Goal: Check status: Check status

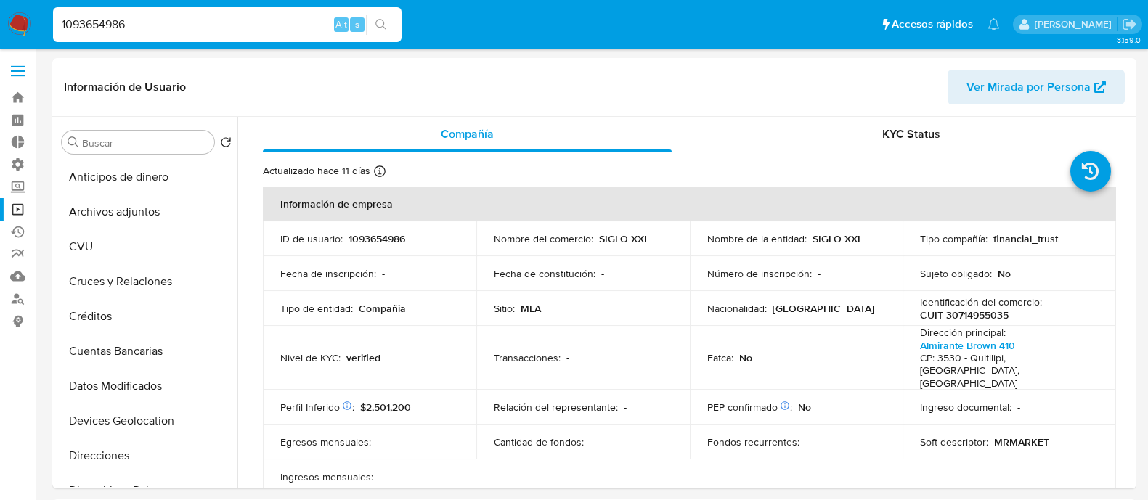
select select "10"
click at [182, 25] on input "1093654986" at bounding box center [227, 24] width 349 height 19
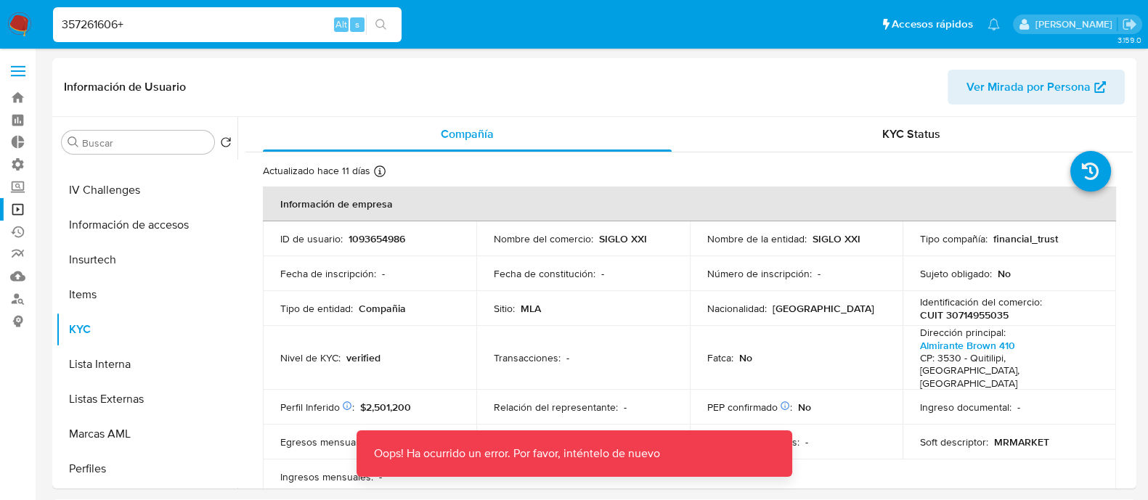
click at [182, 25] on input "357261606+" at bounding box center [227, 24] width 349 height 19
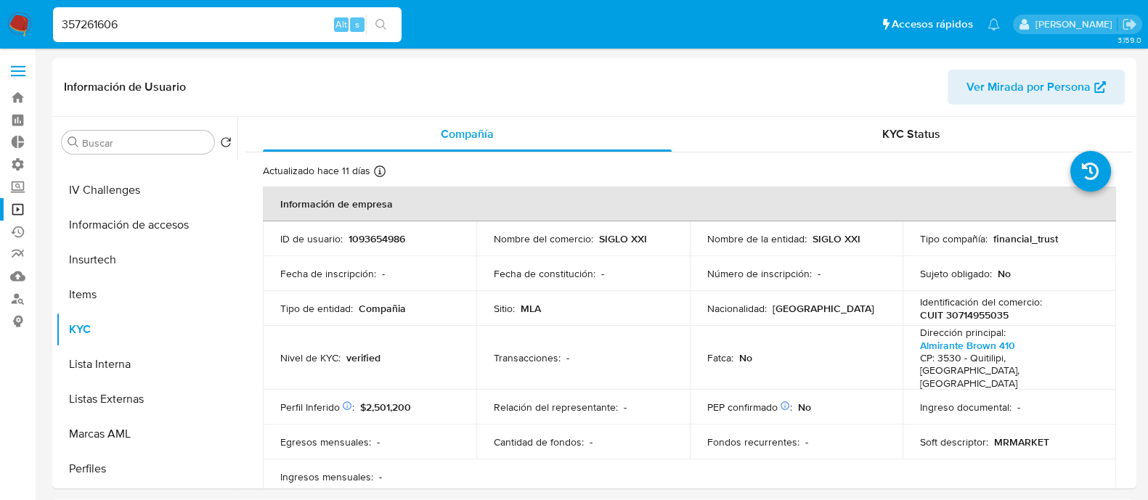
type input "357261606"
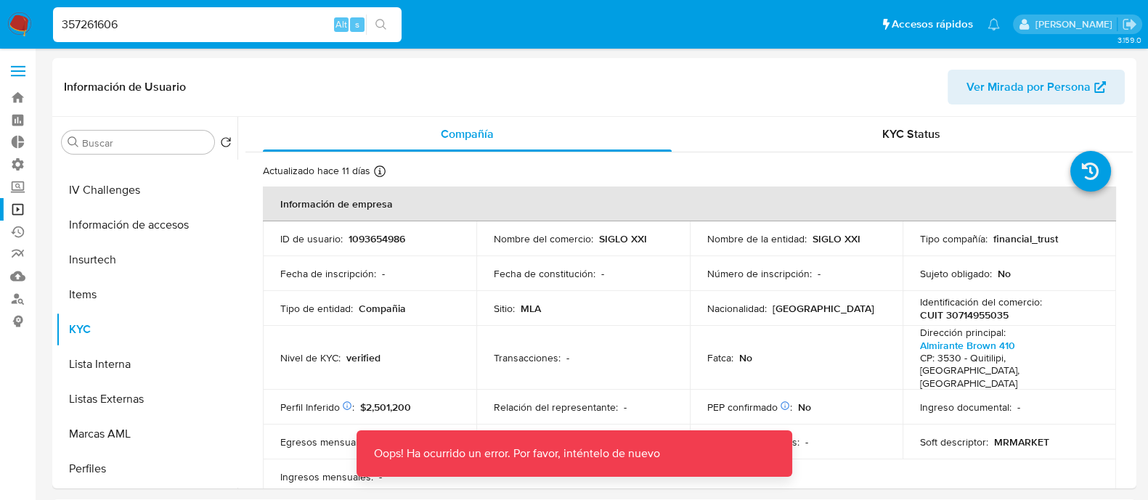
click at [181, 24] on input "357261606" at bounding box center [227, 24] width 349 height 19
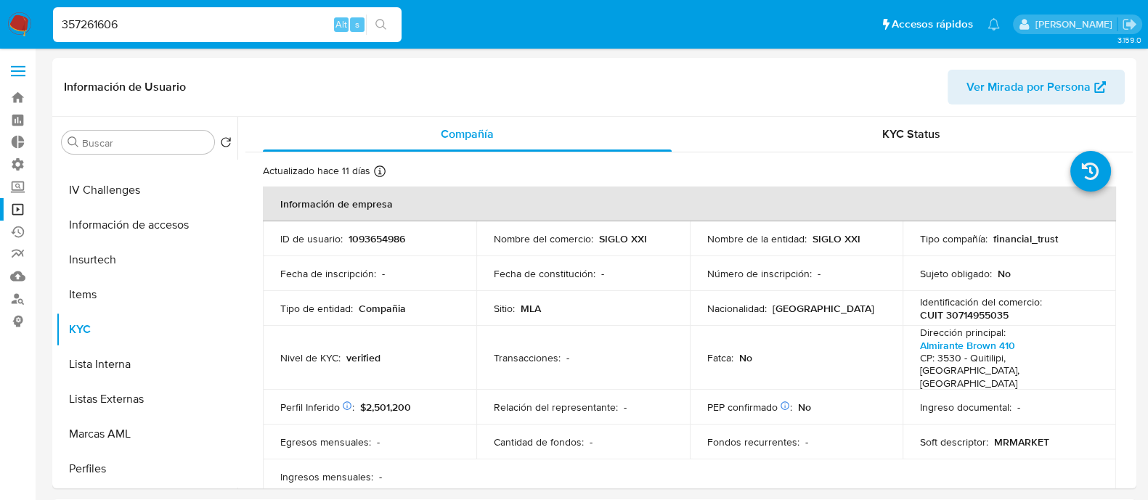
click at [31, 24] on img at bounding box center [19, 24] width 25 height 25
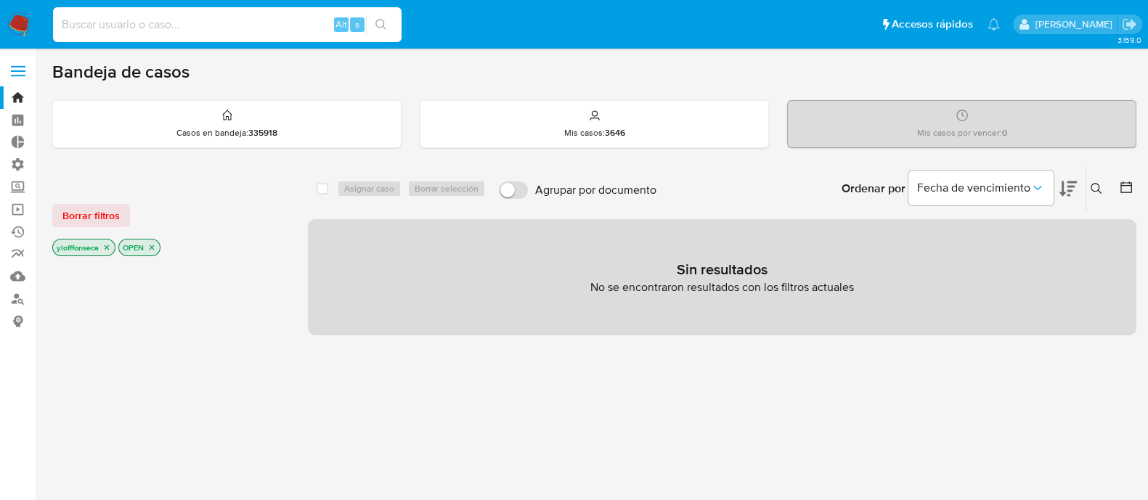
click at [187, 24] on input at bounding box center [227, 24] width 349 height 19
paste input "387641318"
type input "387641318"
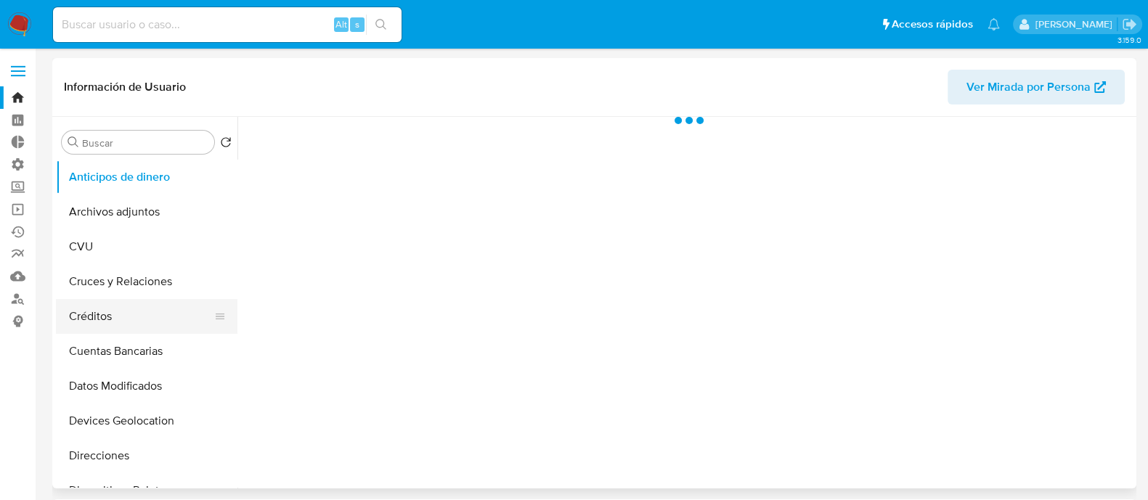
select select "10"
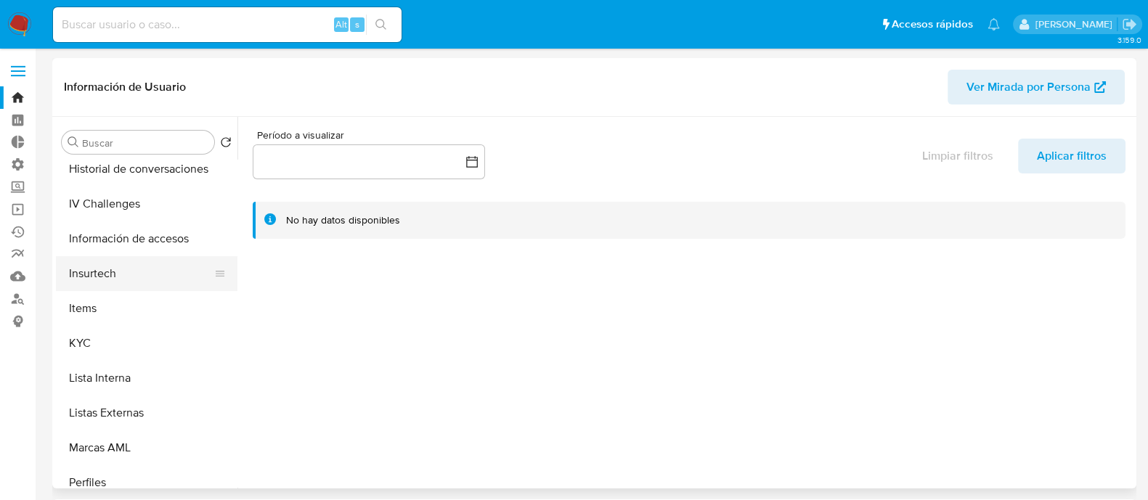
scroll to position [545, 0]
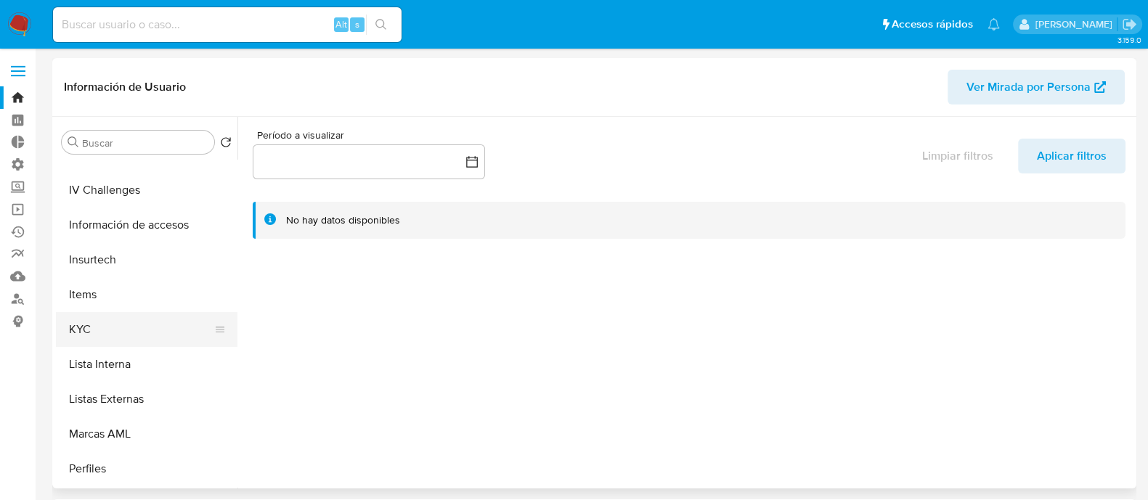
click at [113, 332] on button "KYC" at bounding box center [141, 329] width 170 height 35
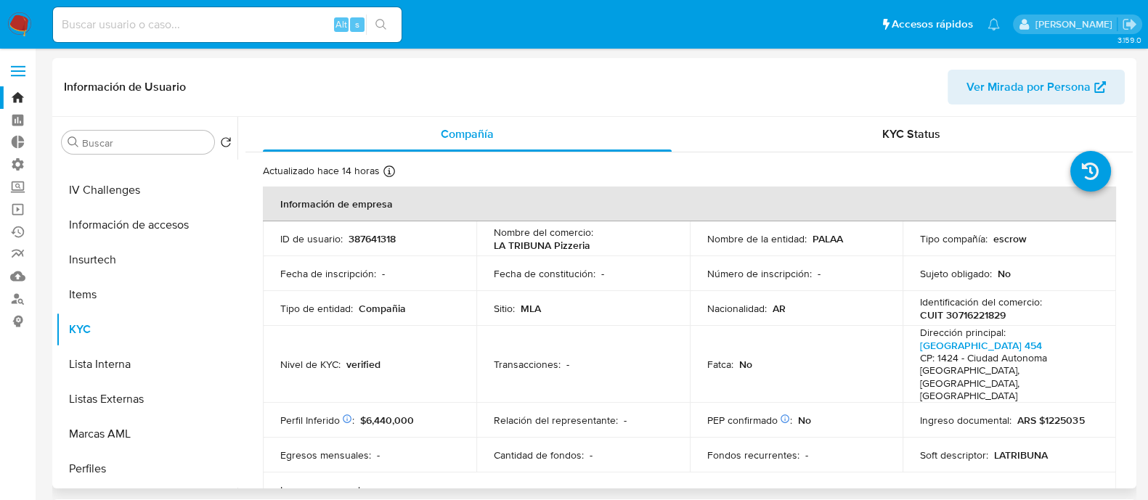
click at [1009, 239] on p "escrow" at bounding box center [1010, 238] width 33 height 13
copy p "escrow"
click at [205, 16] on input at bounding box center [227, 24] width 349 height 19
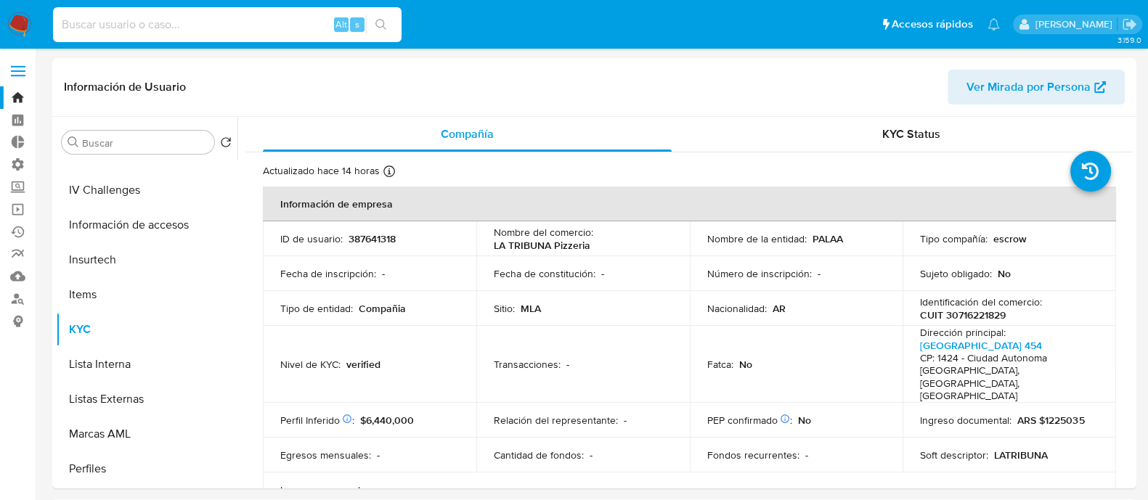
paste input "646233099"
type input "646233099"
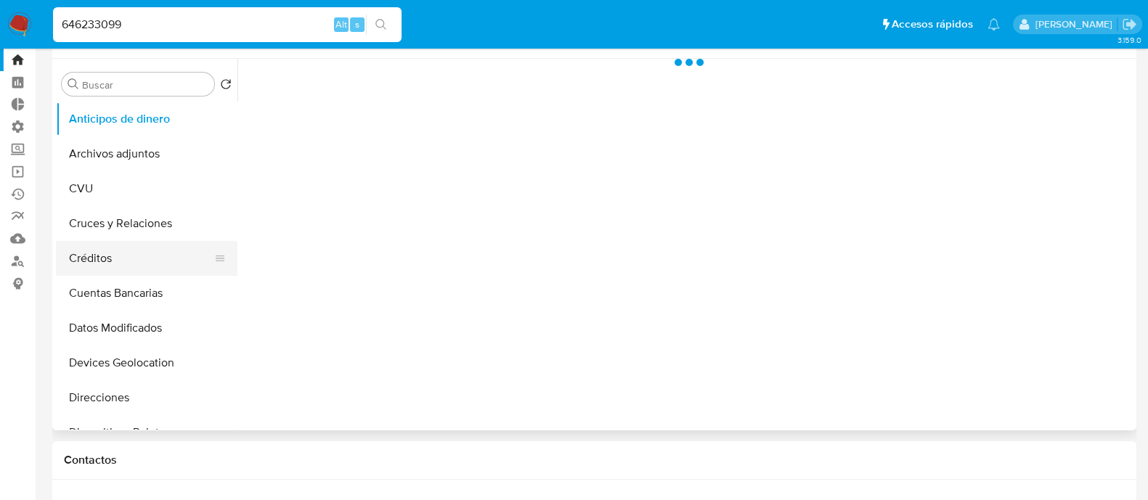
select select "10"
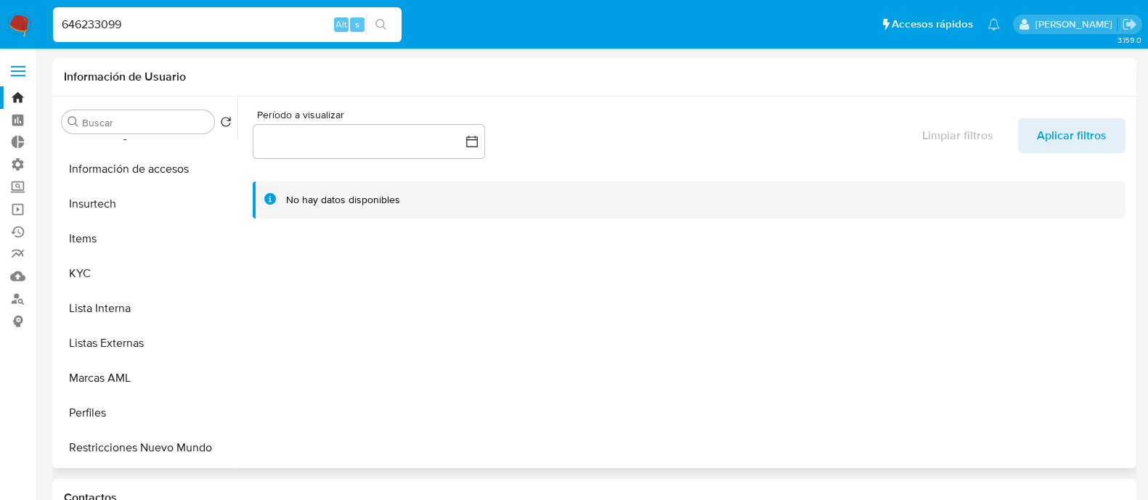
scroll to position [683, 0]
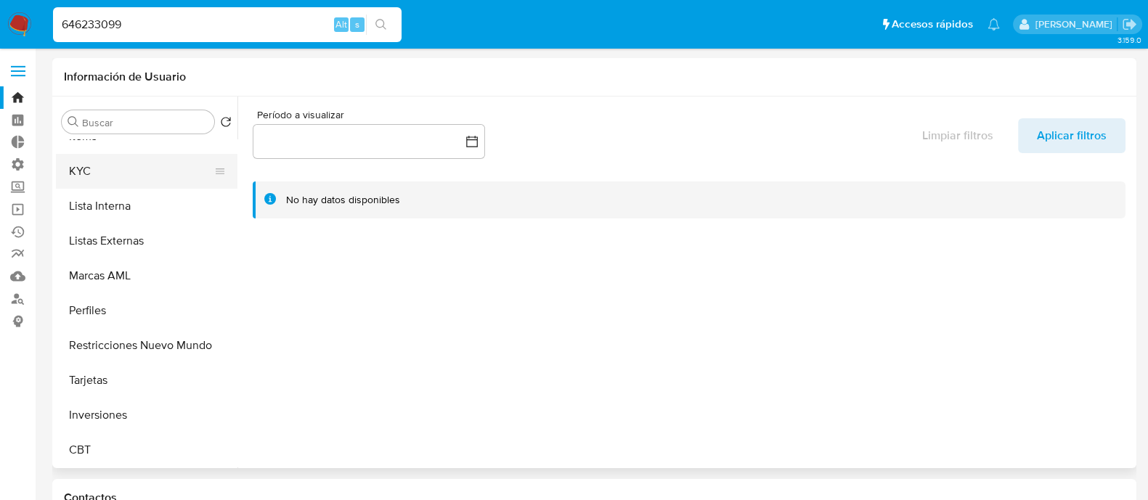
click at [144, 183] on button "KYC" at bounding box center [141, 171] width 170 height 35
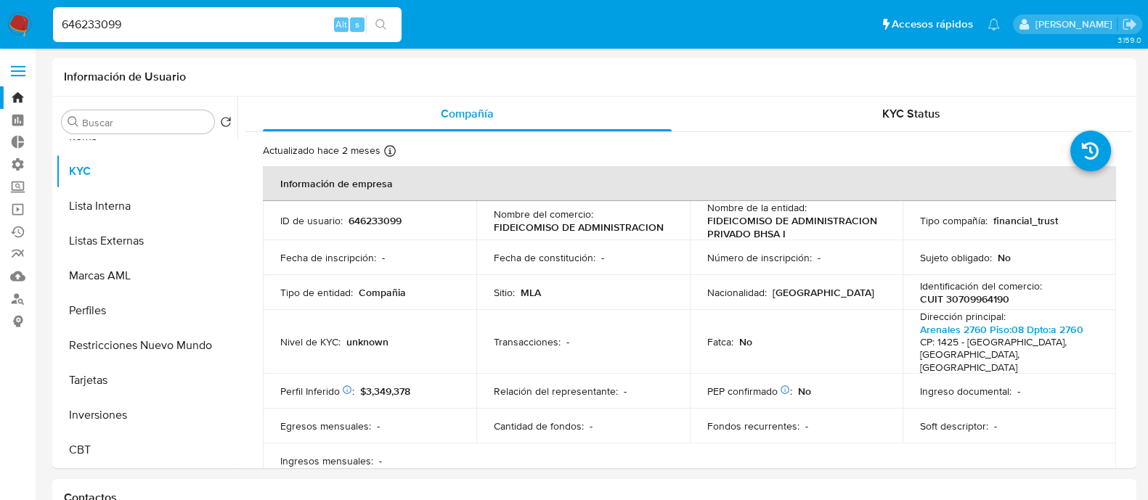
click at [176, 33] on input "646233099" at bounding box center [227, 24] width 349 height 19
click at [174, 31] on input "646233099" at bounding box center [227, 24] width 349 height 19
paste input "213270038"
click at [174, 26] on input "646233099213270038" at bounding box center [227, 24] width 349 height 19
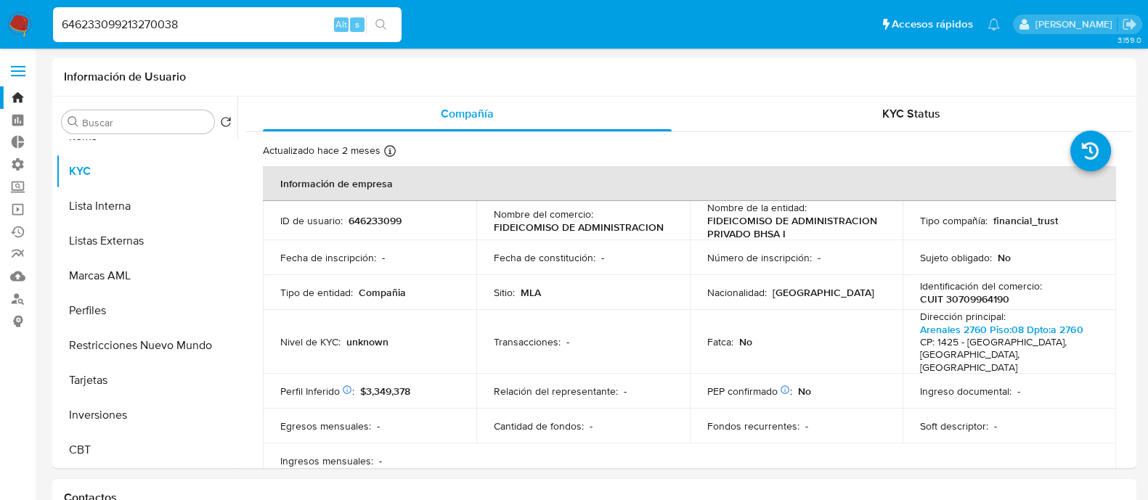
paste input
type input "213270038"
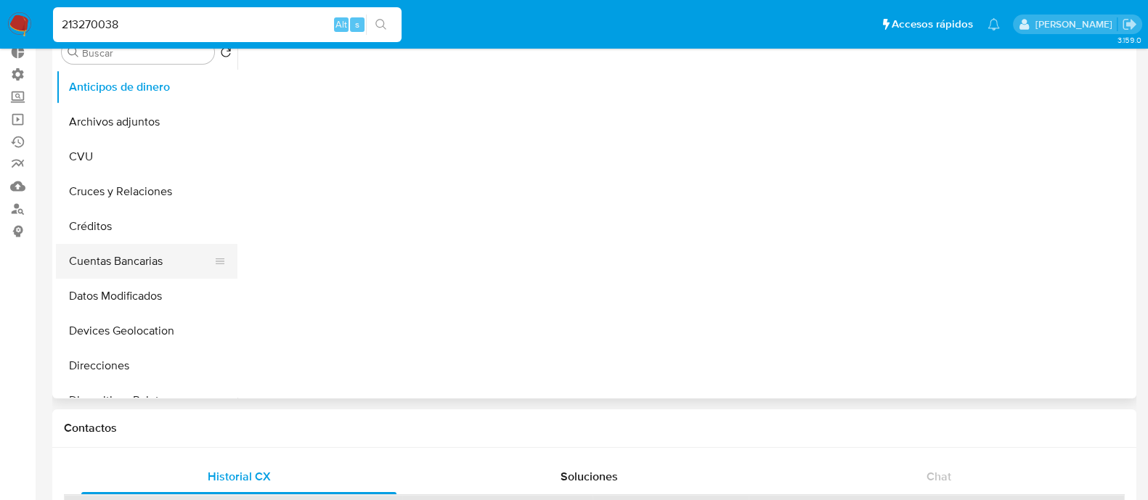
select select "10"
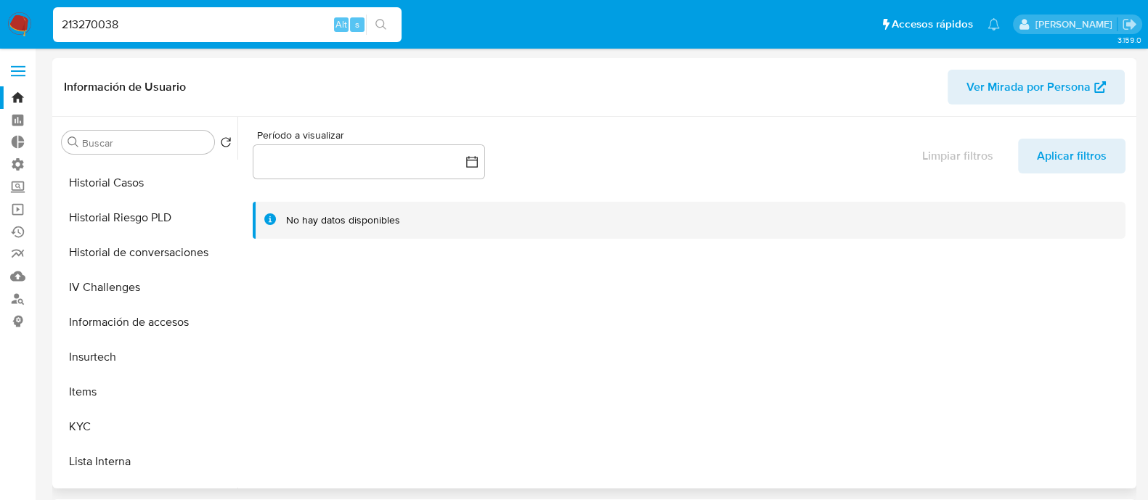
scroll to position [585, 0]
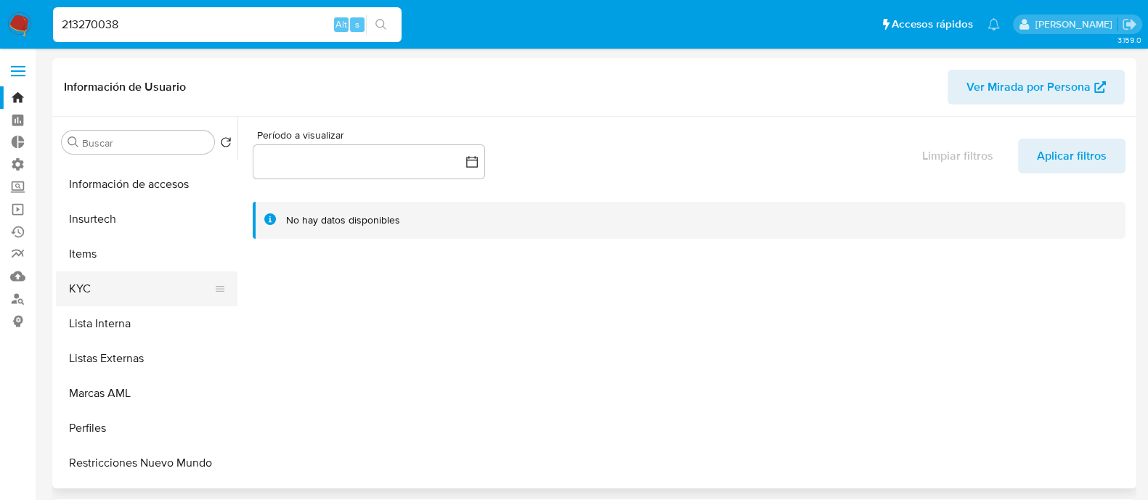
click at [138, 280] on button "KYC" at bounding box center [141, 289] width 170 height 35
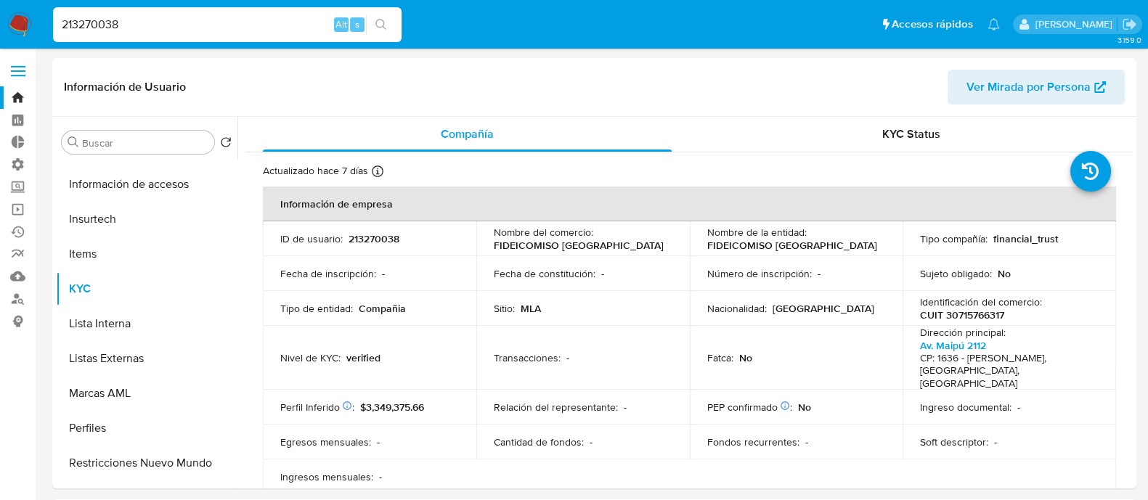
click at [185, 33] on input "213270038" at bounding box center [227, 24] width 349 height 19
paste input "02404420"
type input "202404420"
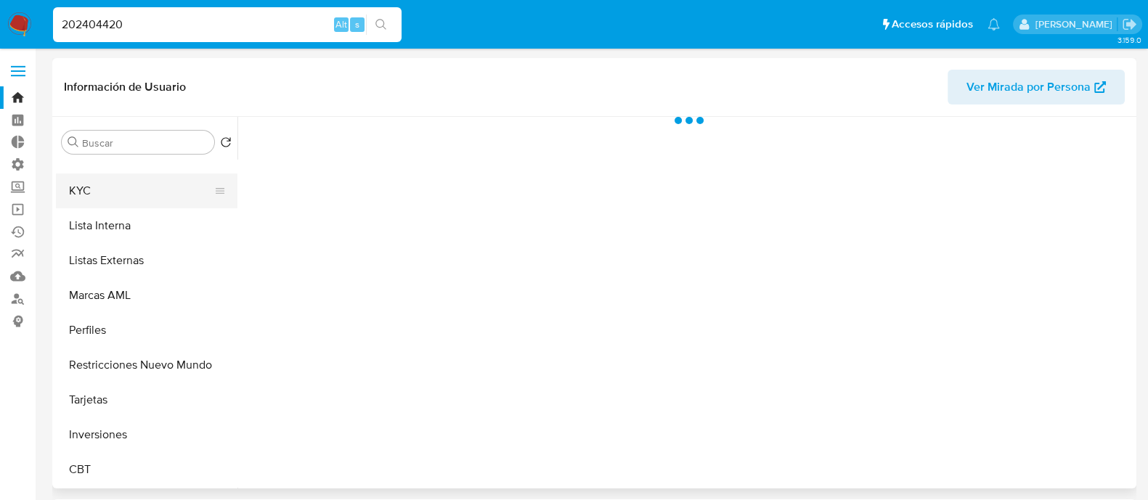
select select "10"
click at [147, 190] on button "KYC" at bounding box center [141, 191] width 170 height 35
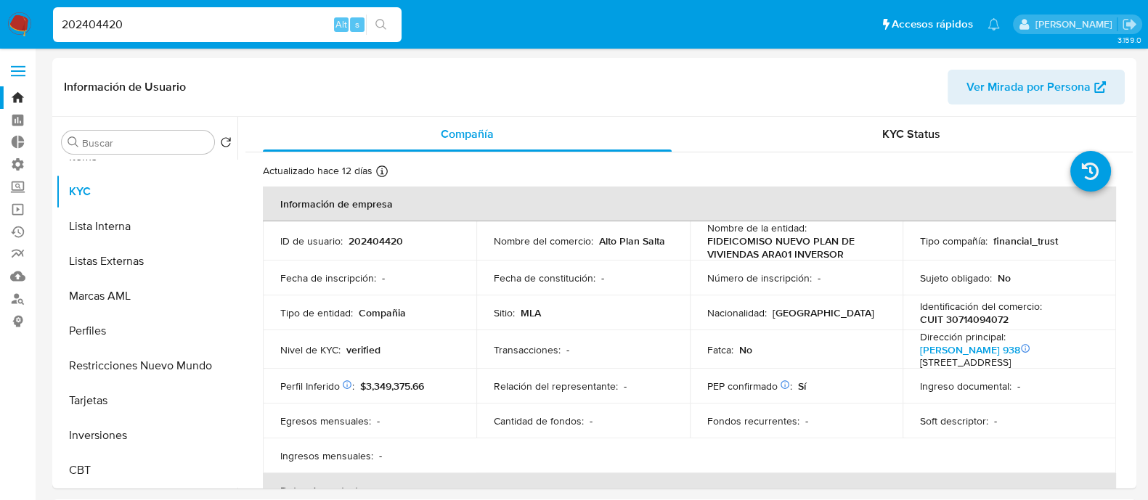
click at [176, 36] on div "202404420 Alt s" at bounding box center [227, 24] width 349 height 35
click at [177, 22] on input "202404420" at bounding box center [227, 24] width 349 height 19
paste input "1957442864"
type input "1957442864"
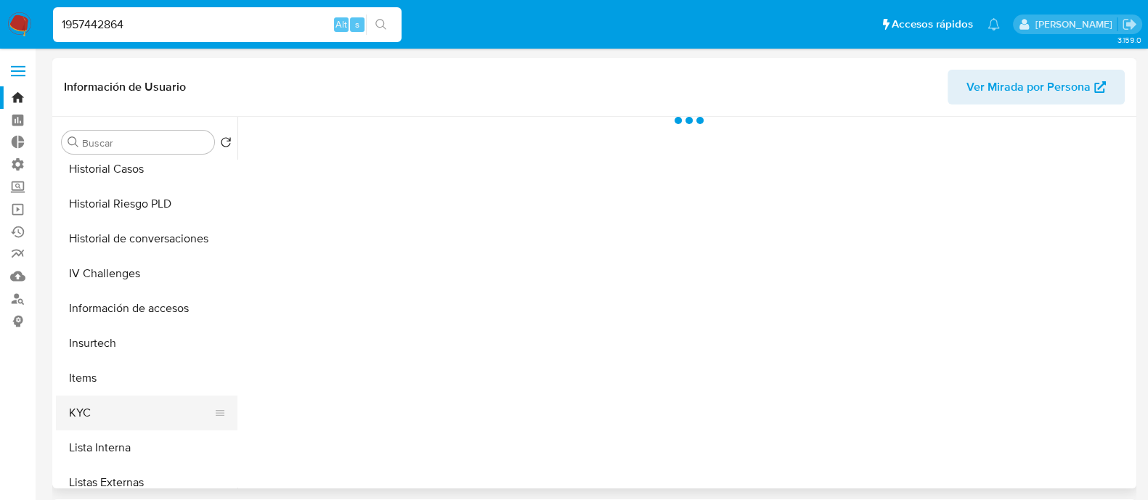
scroll to position [545, 0]
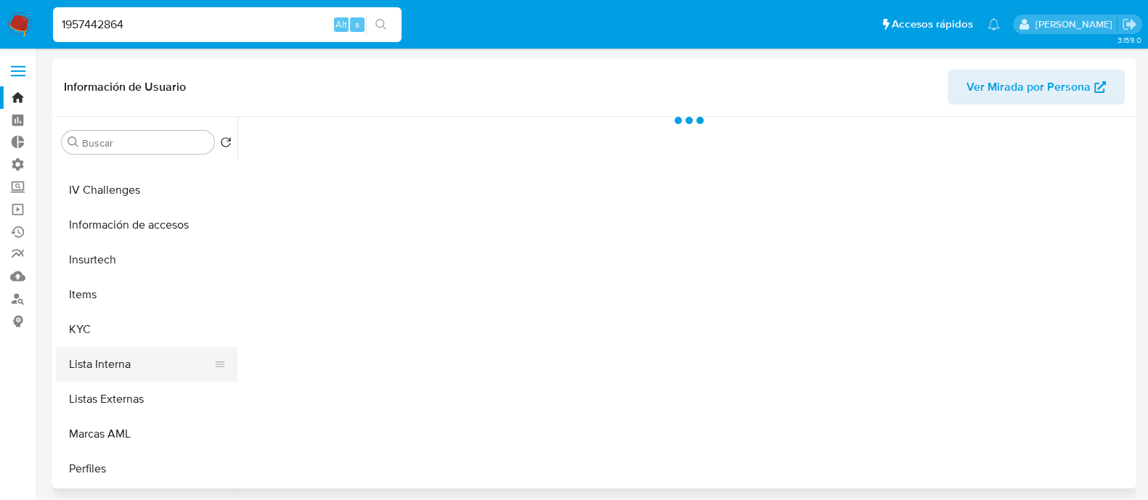
select select "10"
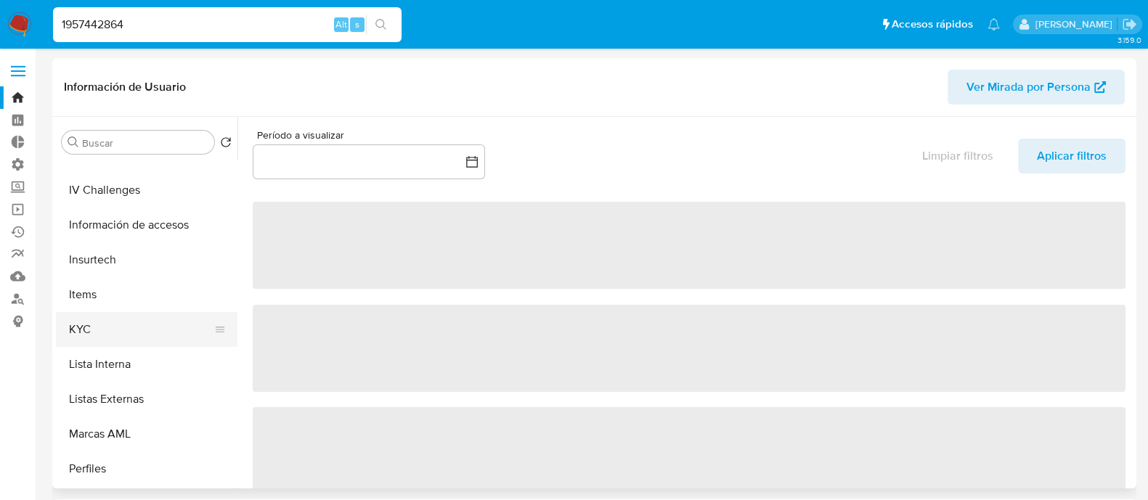
click at [118, 345] on button "KYC" at bounding box center [141, 329] width 170 height 35
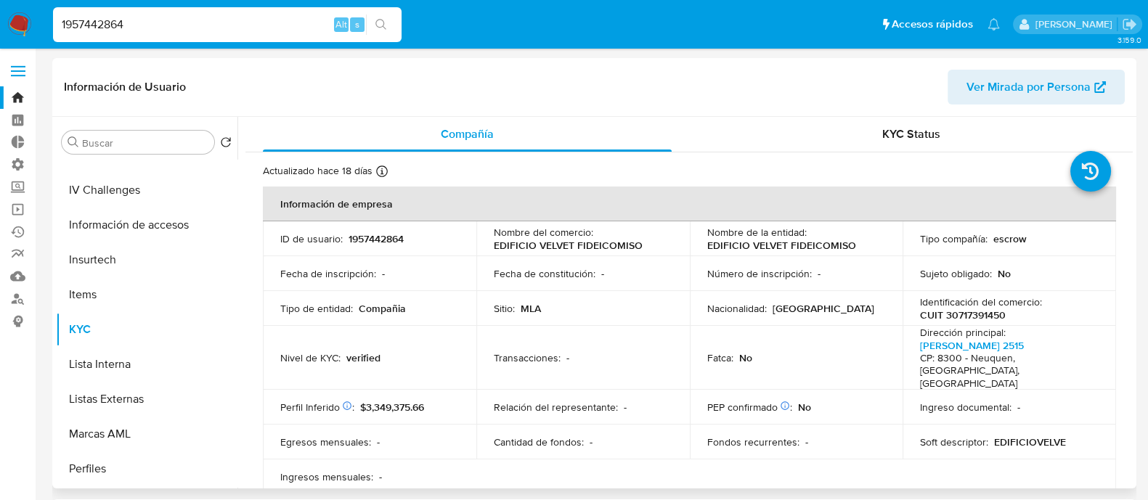
click at [999, 243] on p "escrow" at bounding box center [1010, 238] width 33 height 13
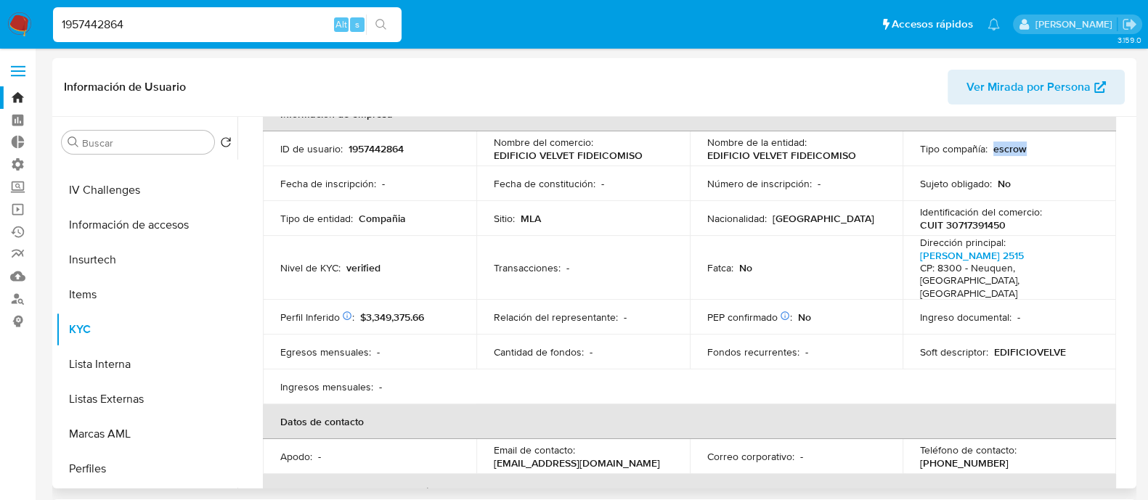
copy p "escrow"
click at [998, 187] on p "No" at bounding box center [1004, 183] width 13 height 13
click at [1015, 145] on p "escrow" at bounding box center [1010, 148] width 33 height 13
copy p "escrow"
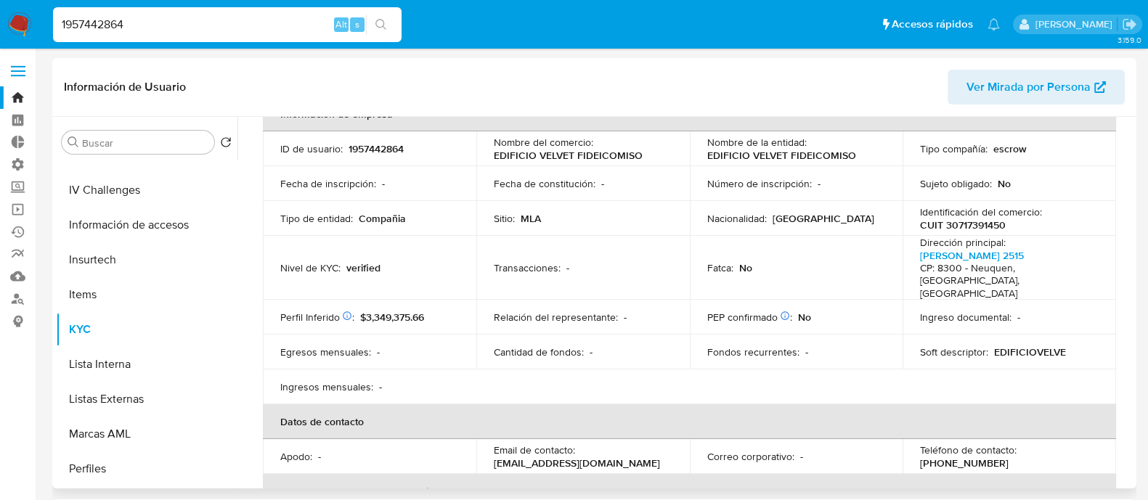
click at [991, 126] on th "Información de empresa" at bounding box center [689, 114] width 853 height 35
click at [1000, 144] on p "escrow" at bounding box center [1010, 148] width 33 height 13
copy p "escrow"
click at [187, 28] on input "1957442864" at bounding box center [227, 24] width 349 height 19
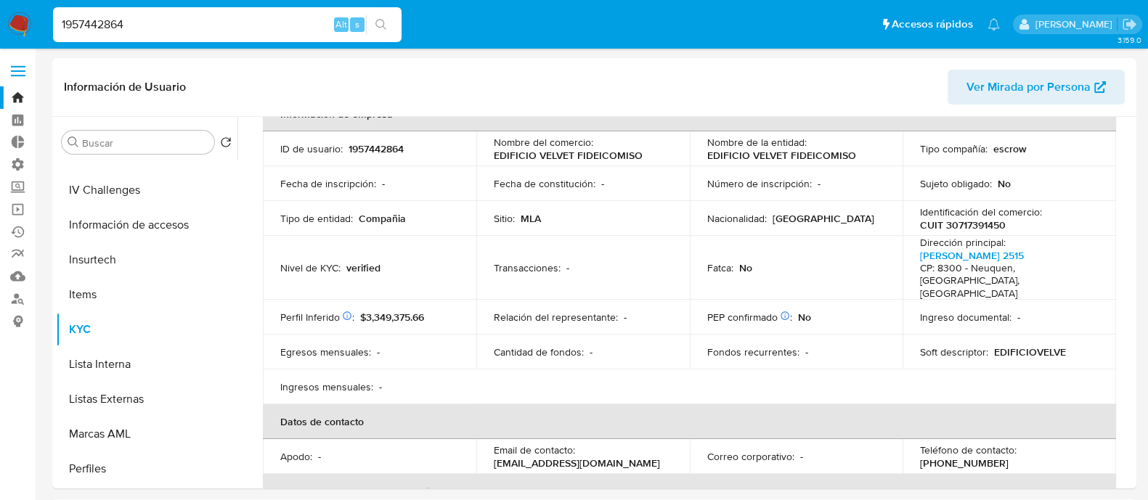
click at [187, 28] on input "1957442864" at bounding box center [227, 24] width 349 height 19
paste input "91819035"
type input "1991819035"
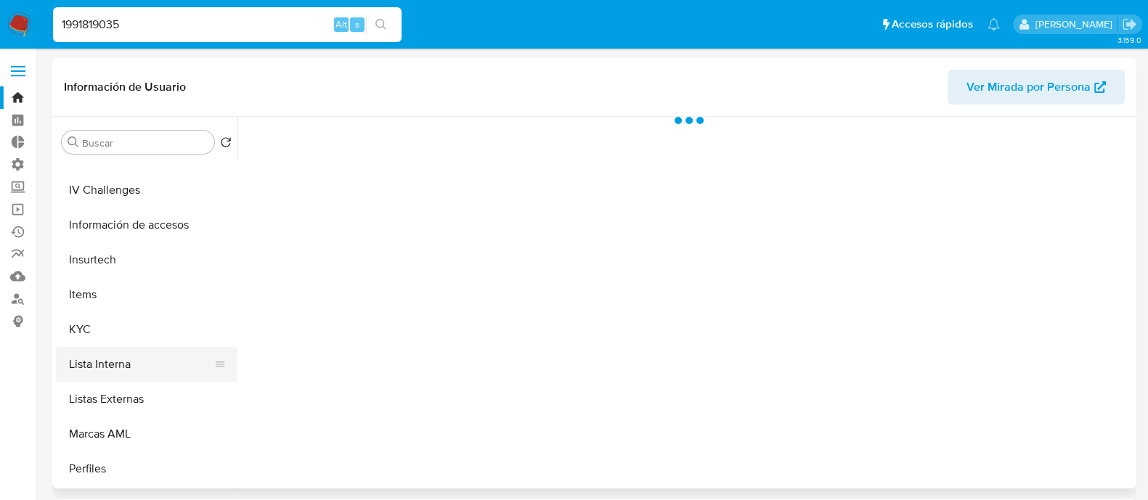
select select "10"
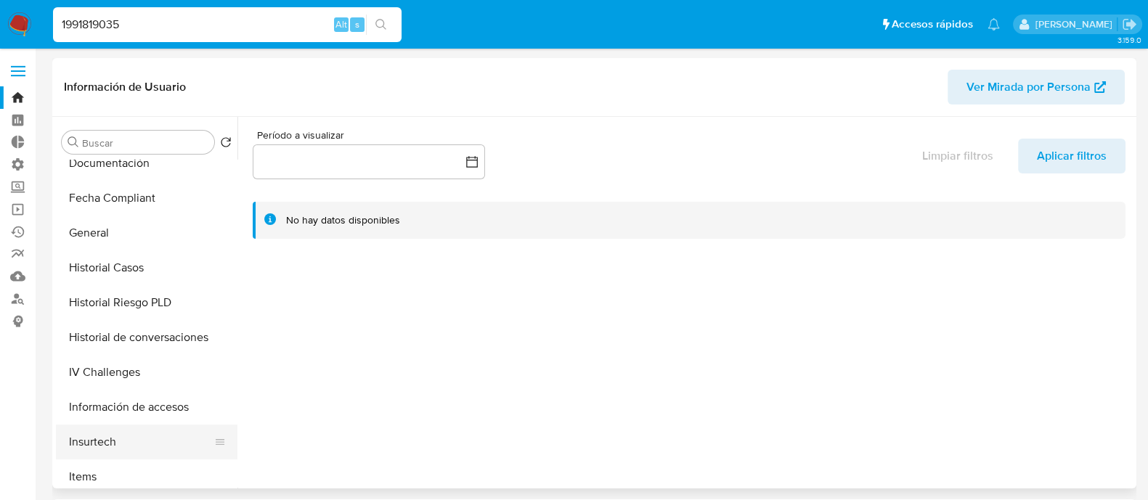
scroll to position [454, 0]
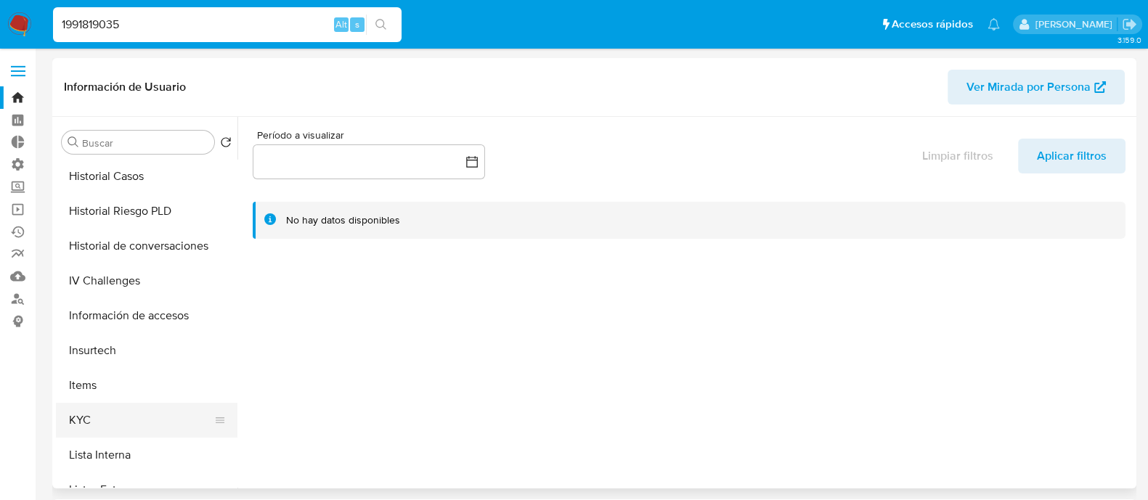
click at [125, 408] on button "KYC" at bounding box center [141, 420] width 170 height 35
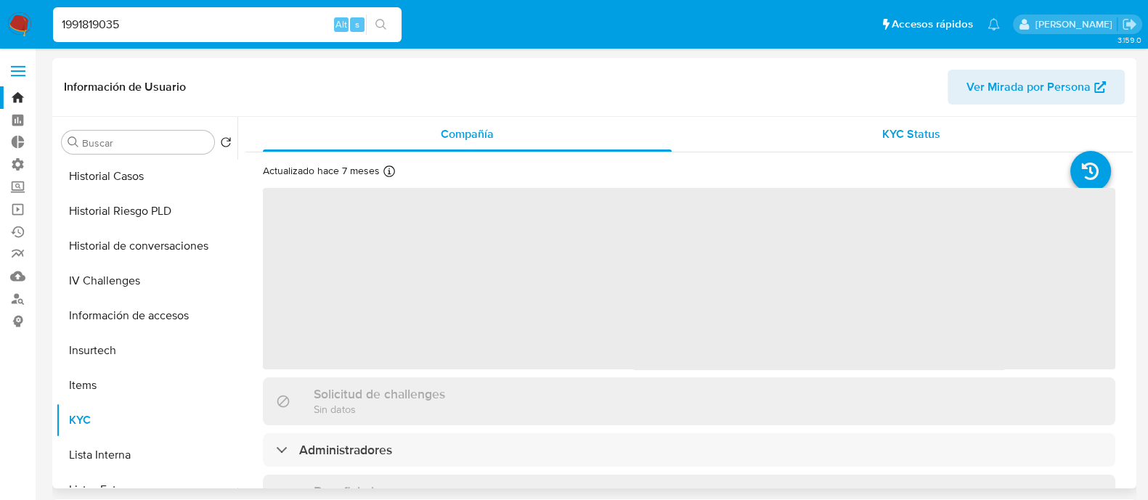
click at [919, 136] on span "KYC Status" at bounding box center [911, 134] width 58 height 17
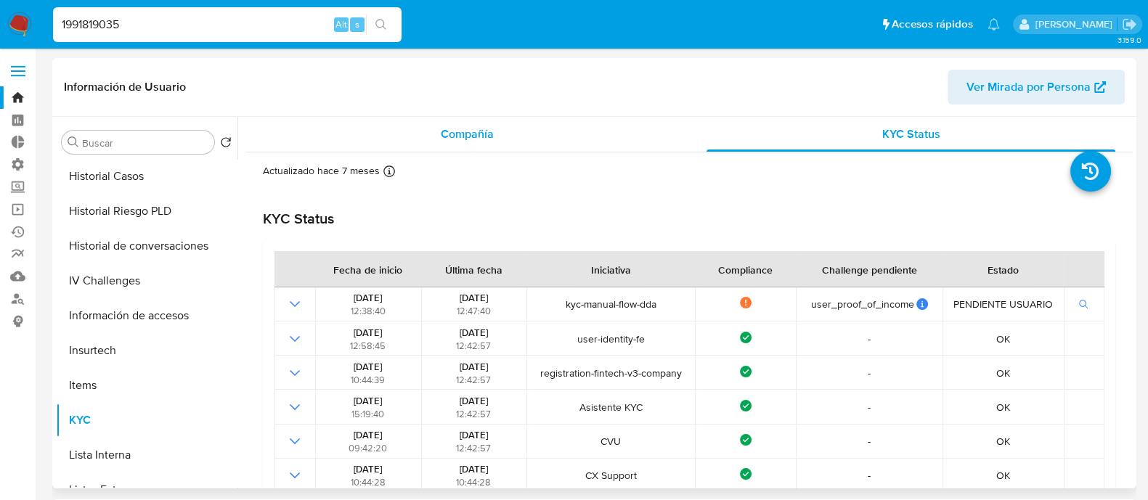
click at [432, 135] on div "Compañía" at bounding box center [467, 134] width 409 height 35
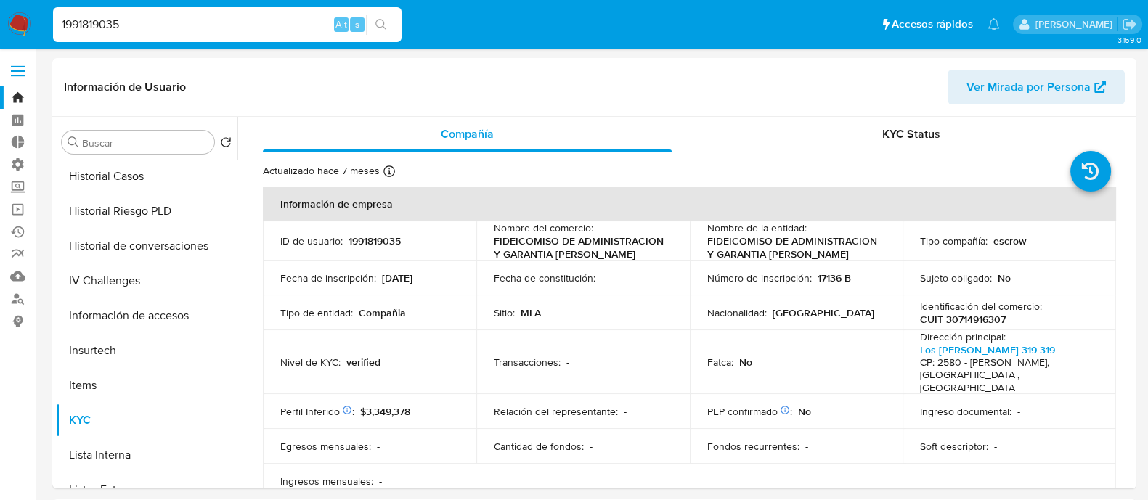
click at [216, 23] on input "1991819035" at bounding box center [227, 24] width 349 height 19
paste input "090162391"
type input "1090162391"
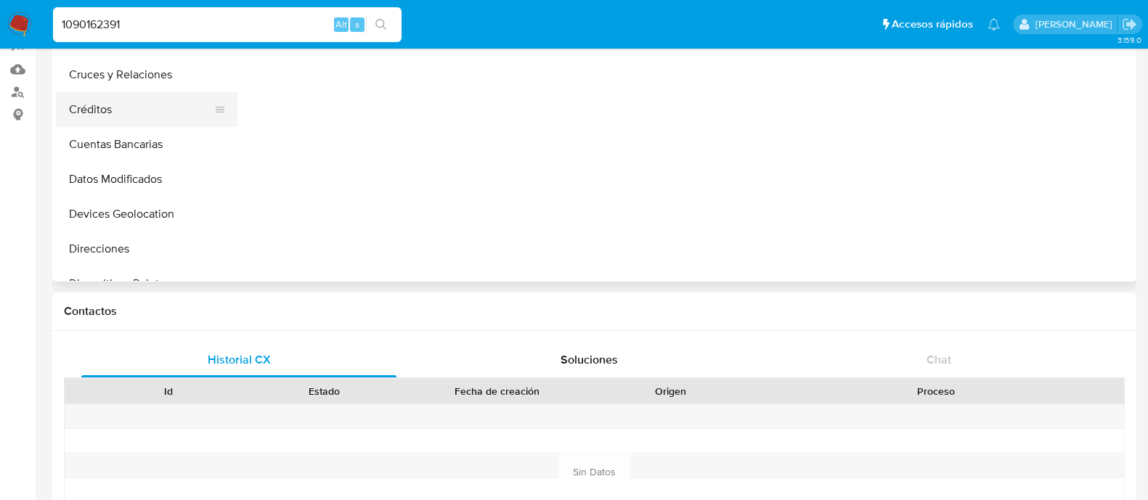
select select "10"
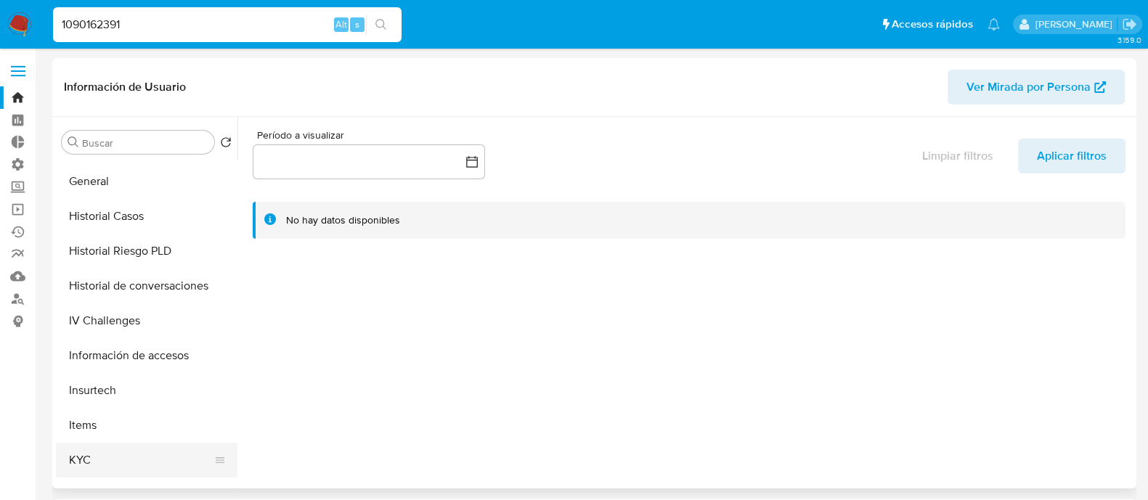
scroll to position [454, 0]
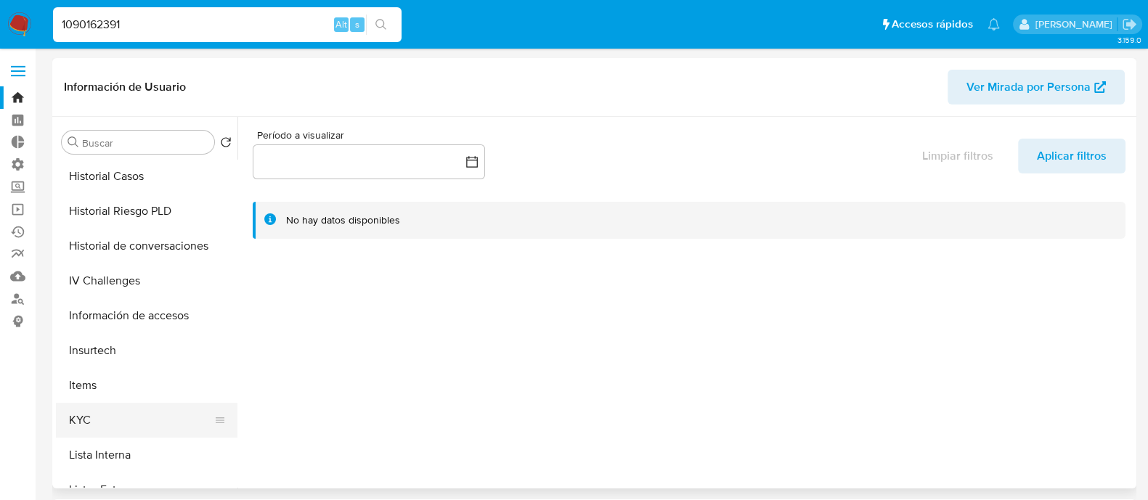
click at [122, 417] on button "KYC" at bounding box center [141, 420] width 170 height 35
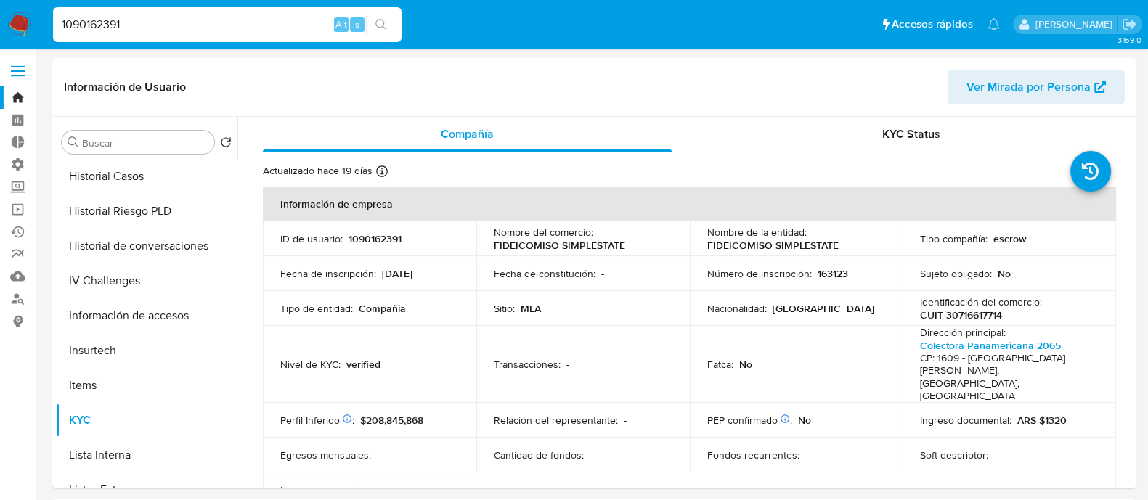
click at [178, 23] on input "1090162391" at bounding box center [227, 24] width 349 height 19
paste input "676004936"
type input "1676004936"
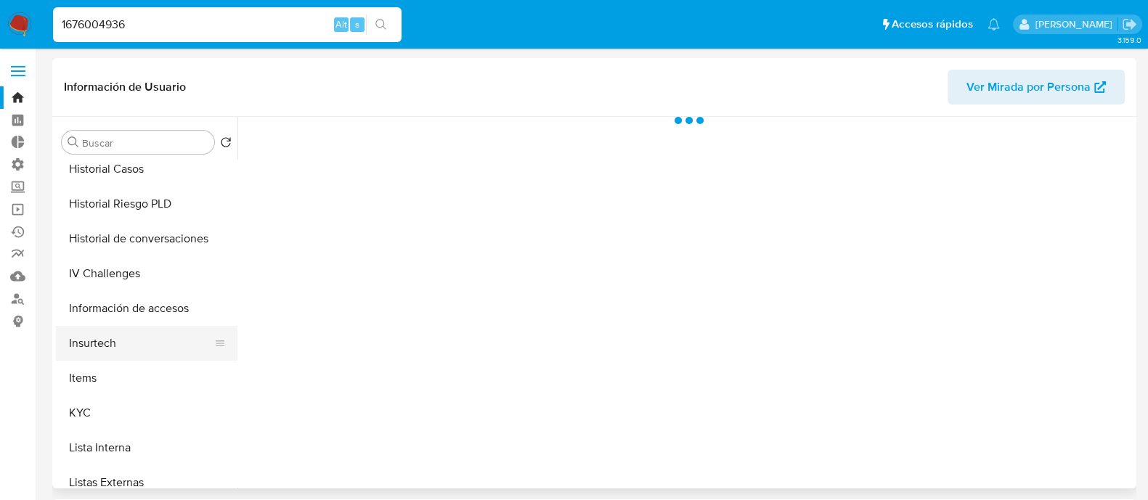
scroll to position [544, 0]
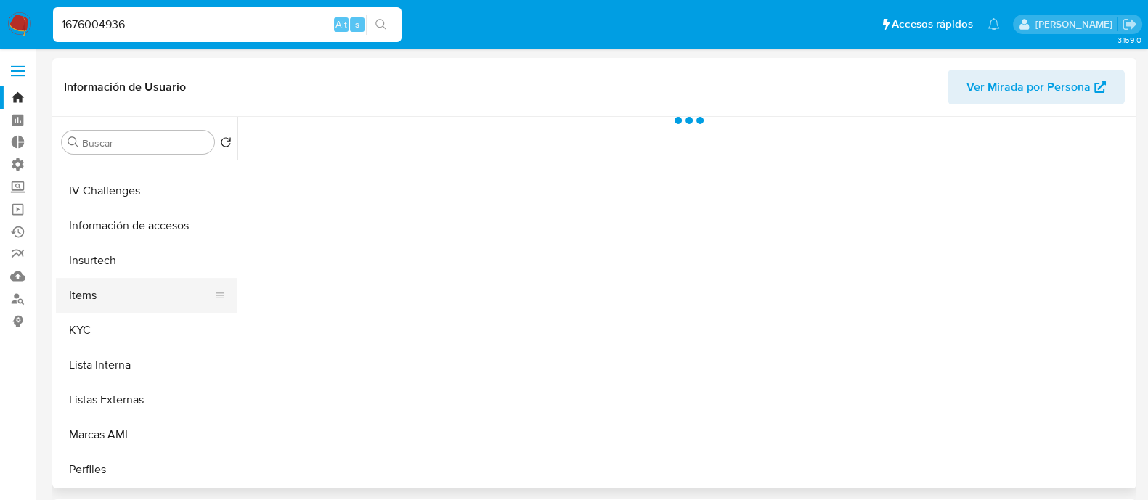
select select "10"
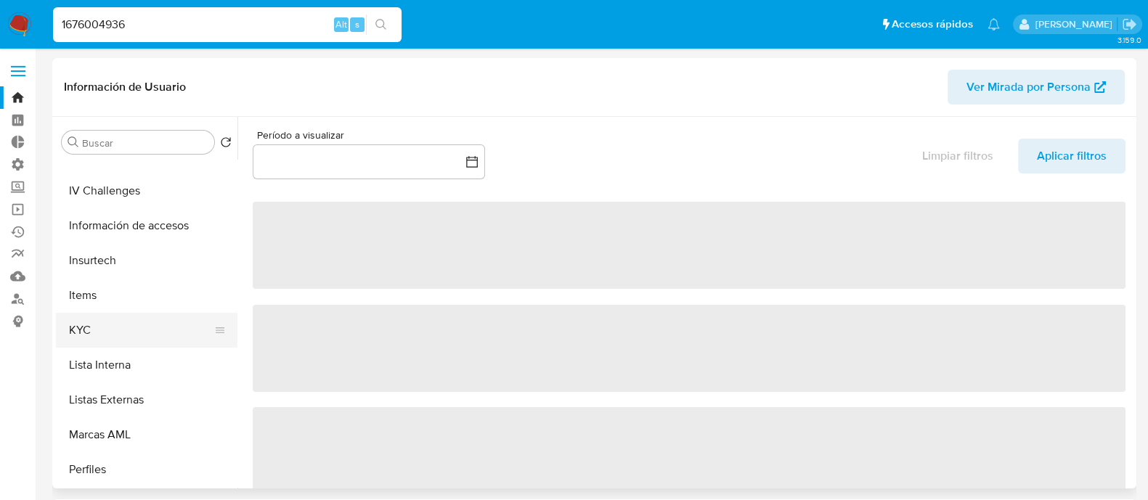
click at [147, 338] on button "KYC" at bounding box center [141, 330] width 170 height 35
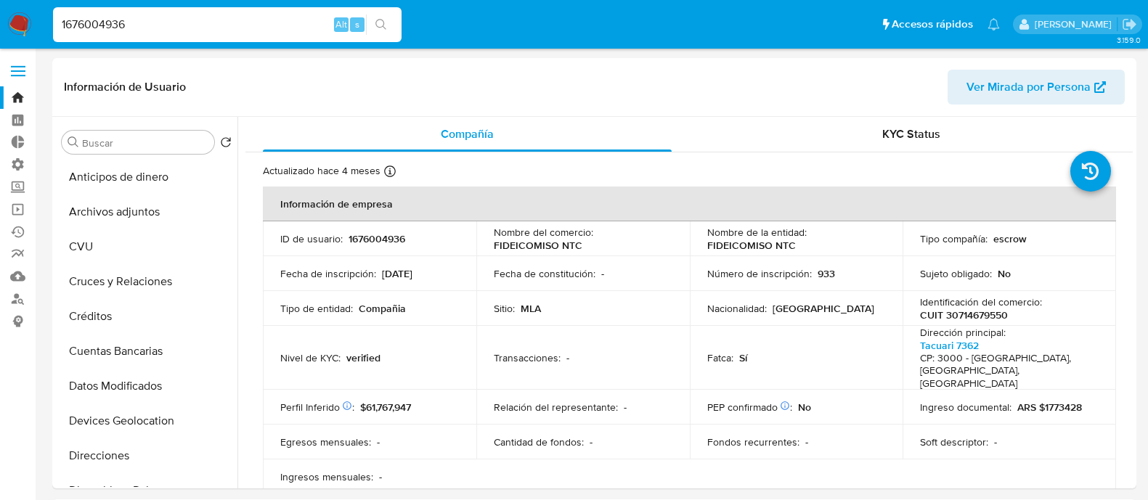
select select "10"
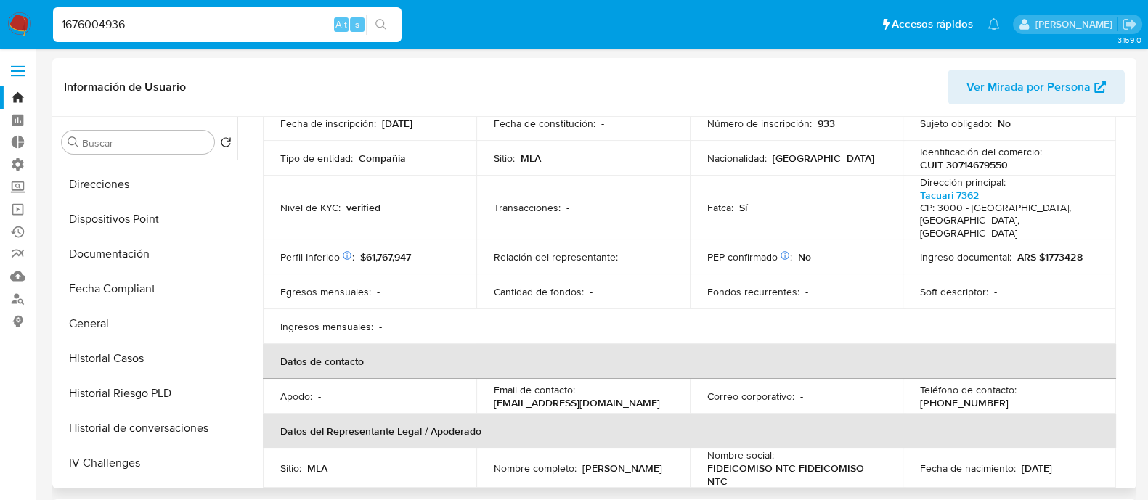
scroll to position [181, 0]
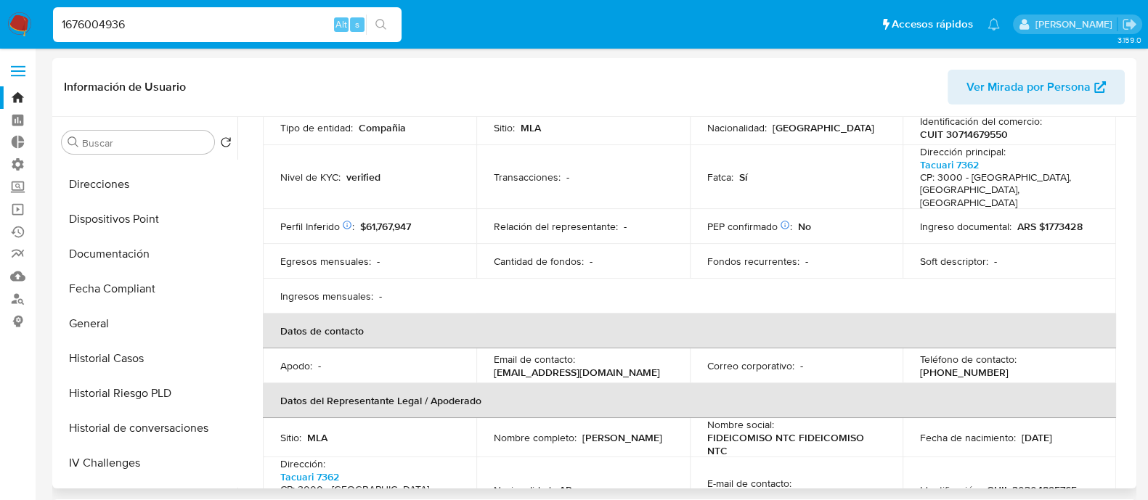
click at [985, 145] on p "Dirección principal :" at bounding box center [963, 151] width 86 height 13
click at [986, 139] on p "CUIT 30714679550" at bounding box center [964, 134] width 88 height 13
copy p "30714679550"
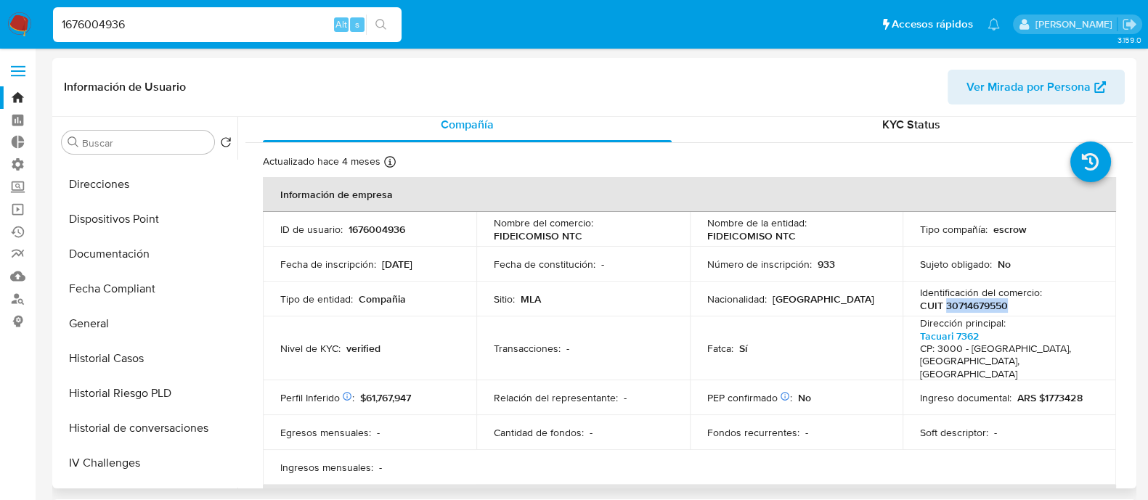
scroll to position [0, 0]
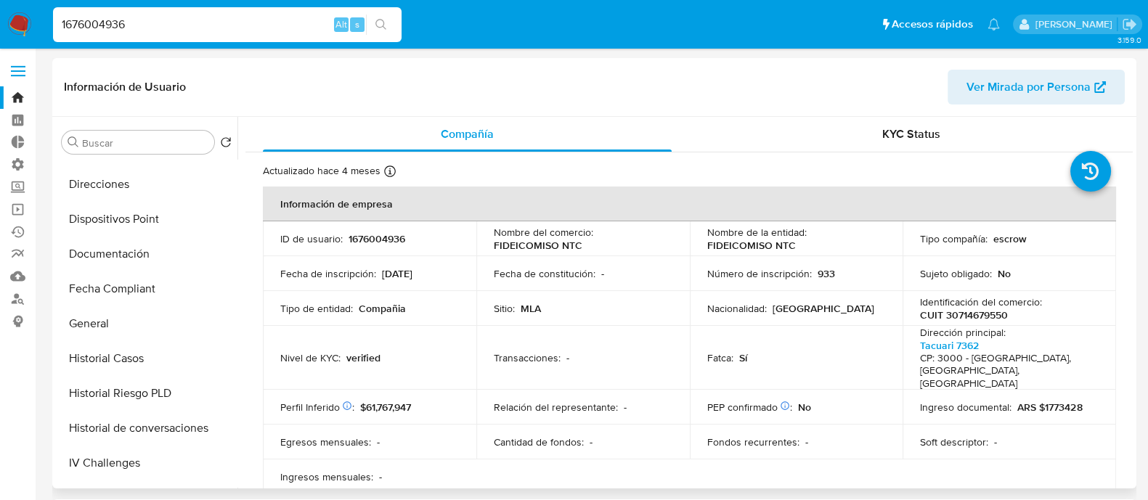
click at [1097, 319] on td "Identificación del comercio : CUIT 30714679550" at bounding box center [1010, 308] width 214 height 35
drag, startPoint x: 906, startPoint y: 235, endPoint x: 1046, endPoint y: 235, distance: 140.2
click at [1046, 235] on td "Tipo compañía : escrow" at bounding box center [1010, 239] width 214 height 35
copy div "Tipo compañía : escrow"
click at [167, 31] on input "1676004936" at bounding box center [227, 24] width 349 height 19
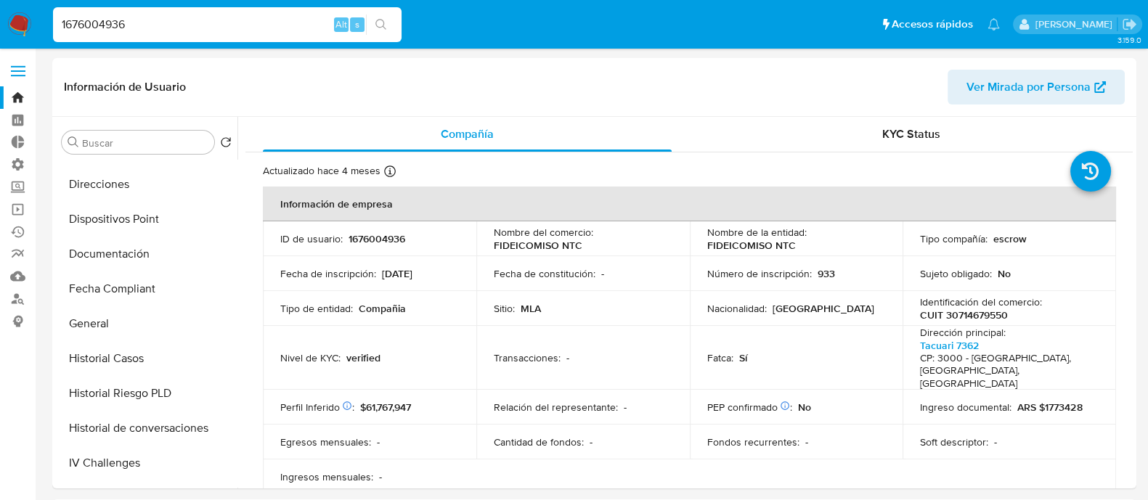
click at [167, 31] on input "1676004936" at bounding box center [227, 24] width 349 height 19
paste input "2071148370"
type input "2071148370"
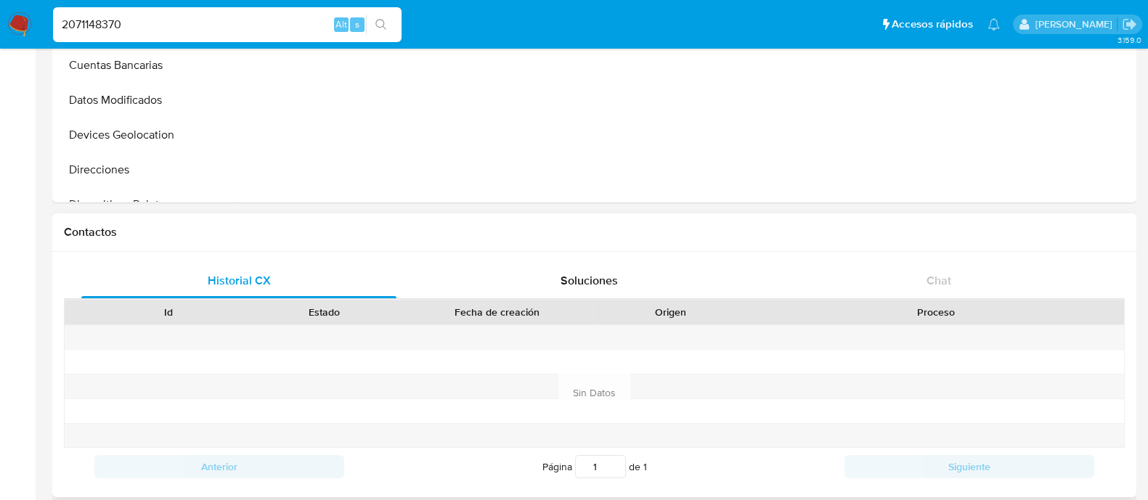
scroll to position [181, 0]
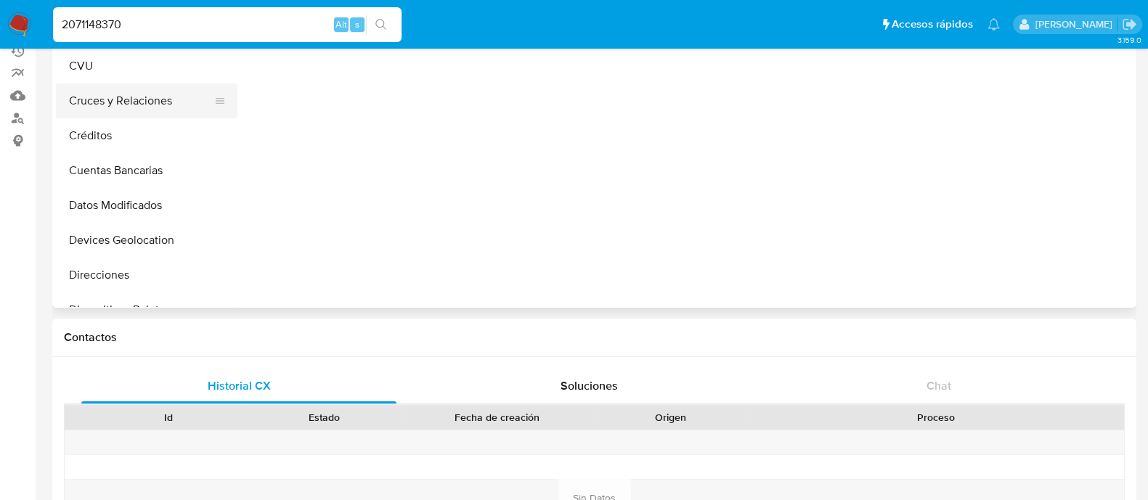
select select "10"
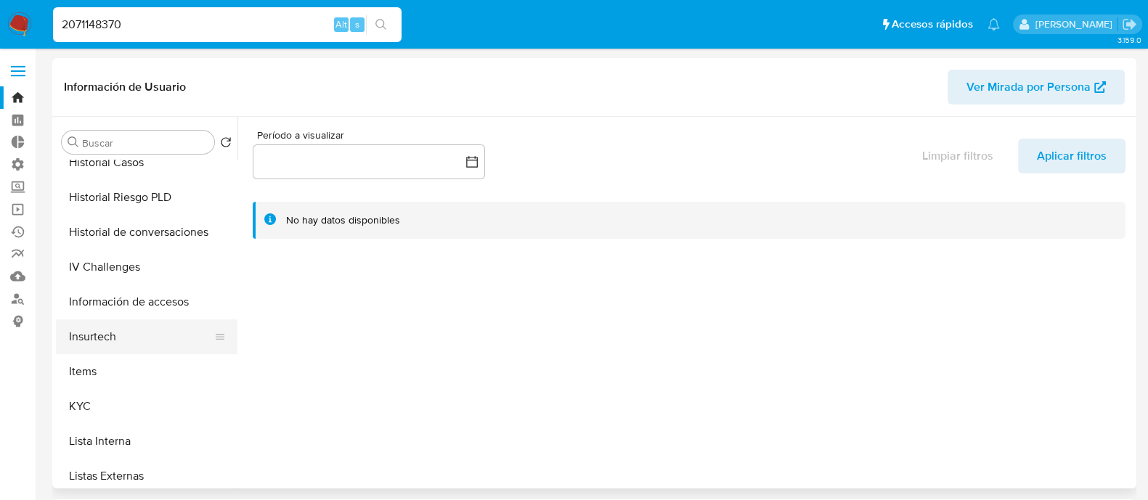
scroll to position [545, 0]
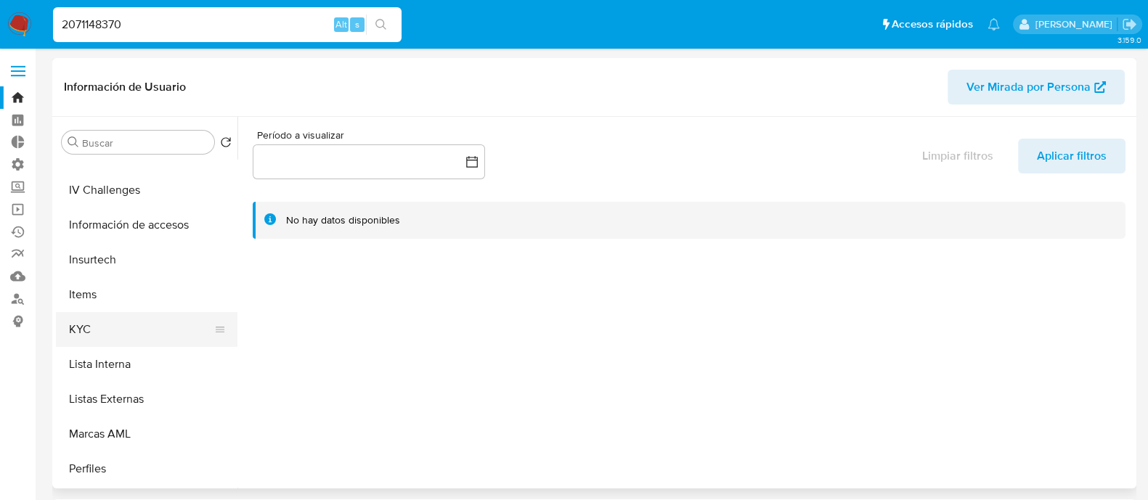
click at [82, 329] on button "KYC" at bounding box center [141, 329] width 170 height 35
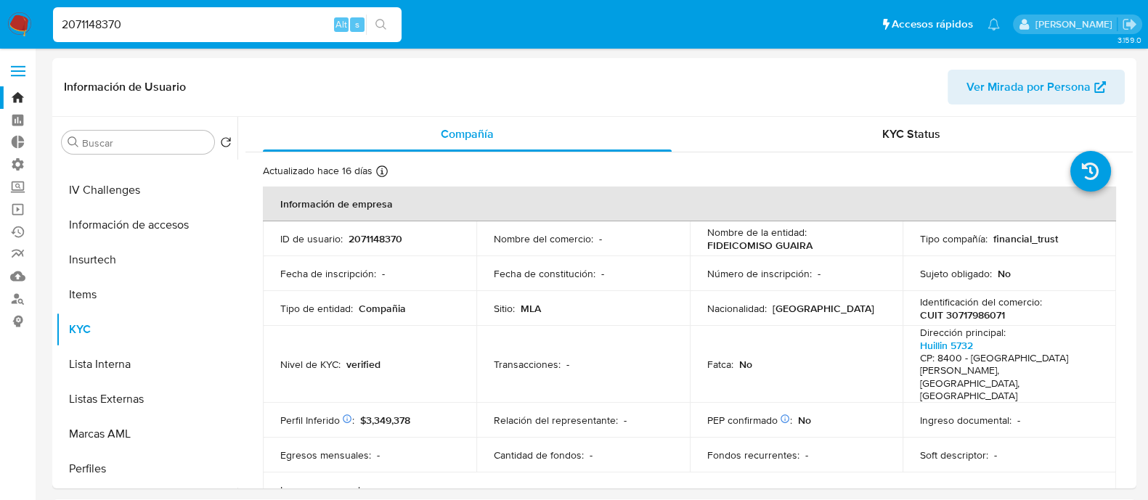
click at [200, 20] on input "2071148370" at bounding box center [227, 24] width 349 height 19
paste input "0487659"
type input "200487659"
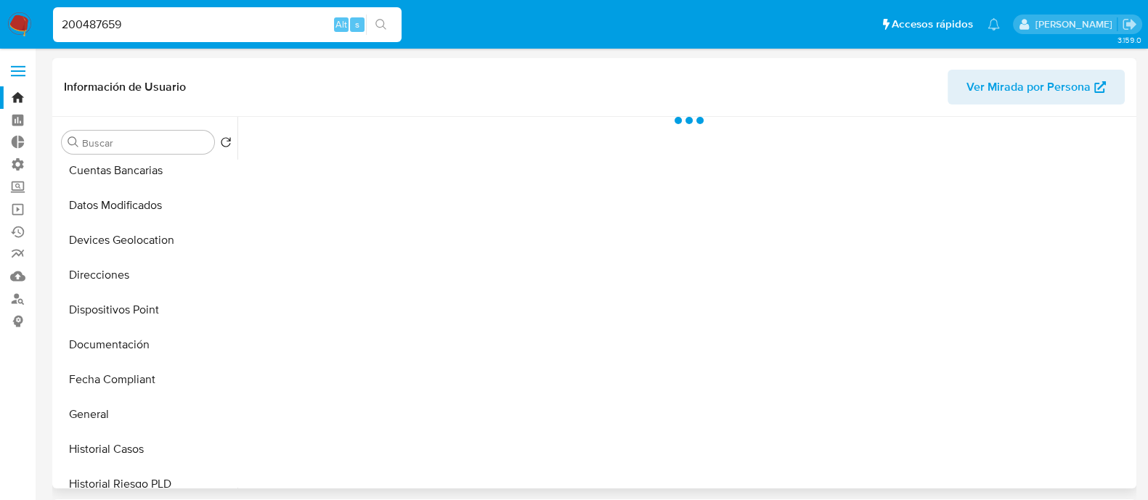
select select "10"
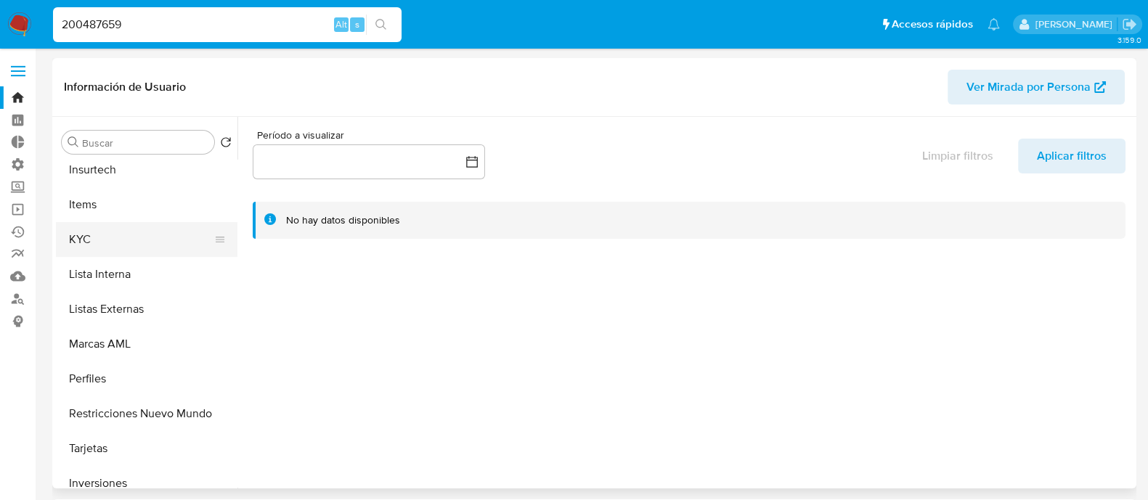
click at [105, 232] on button "KYC" at bounding box center [141, 239] width 170 height 35
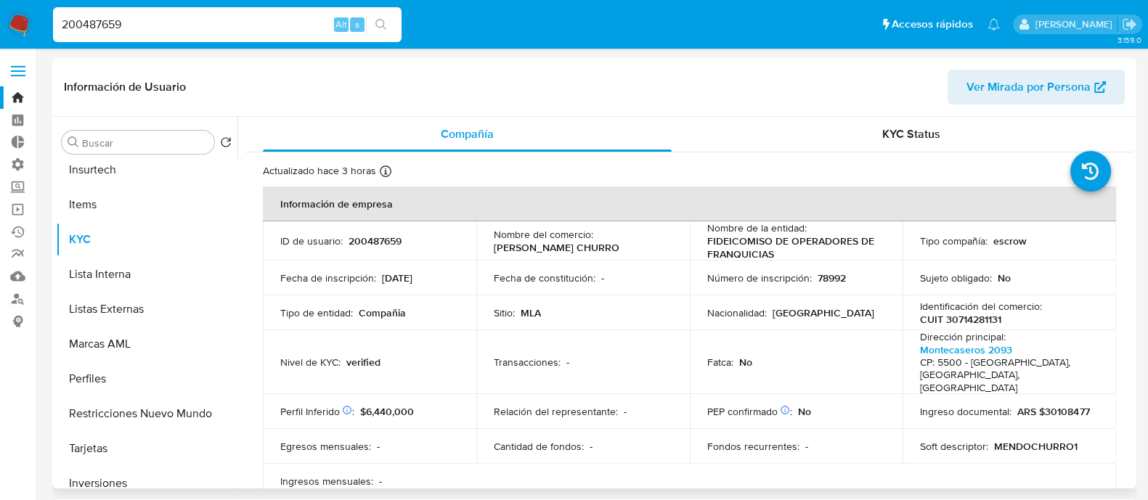
click at [1015, 241] on p "escrow" at bounding box center [1010, 241] width 33 height 13
copy div "Tipo compañía : escrow"
click at [148, 18] on input "200487659" at bounding box center [227, 24] width 349 height 19
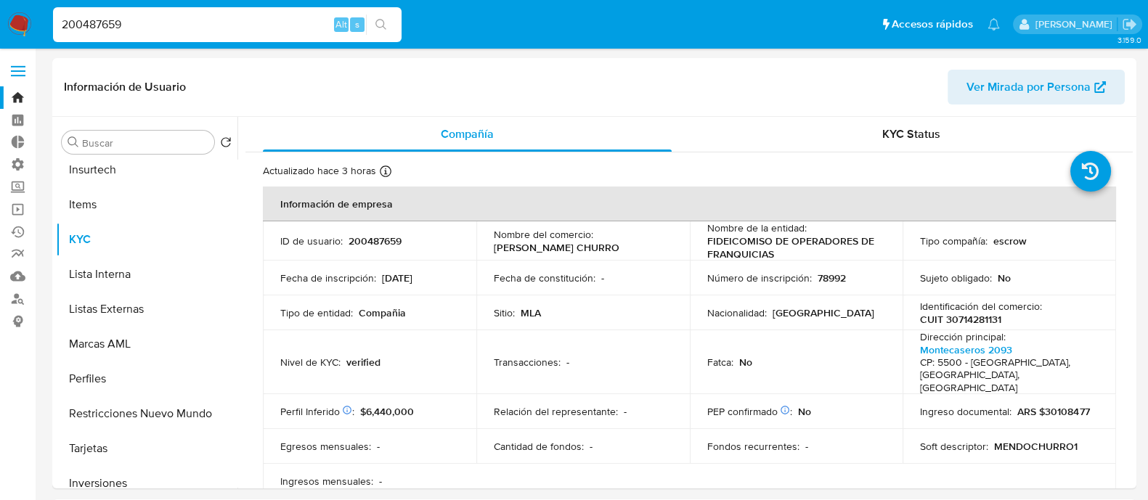
click at [148, 18] on input "200487659" at bounding box center [227, 24] width 349 height 19
paste input "1794841391"
type input "1794841391"
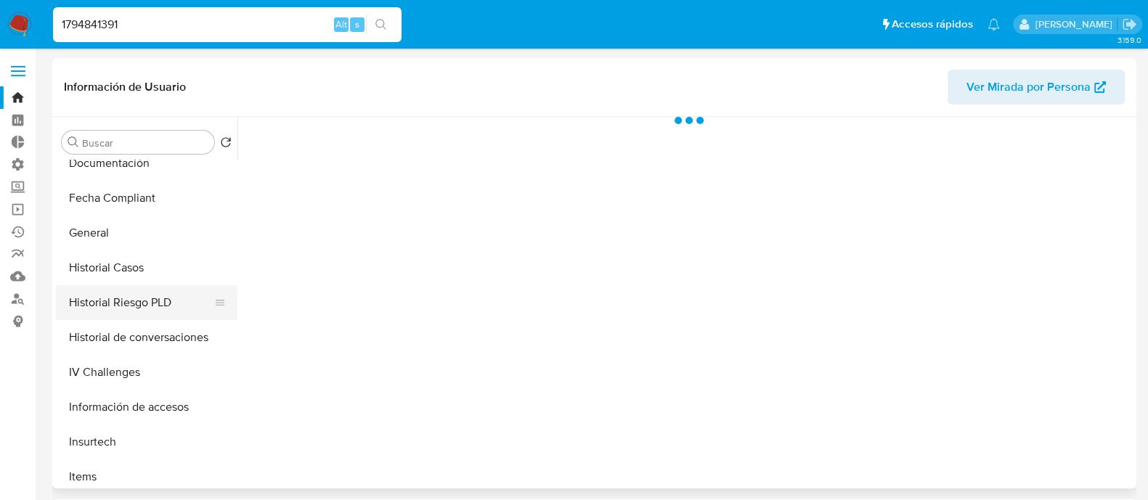
select select "10"
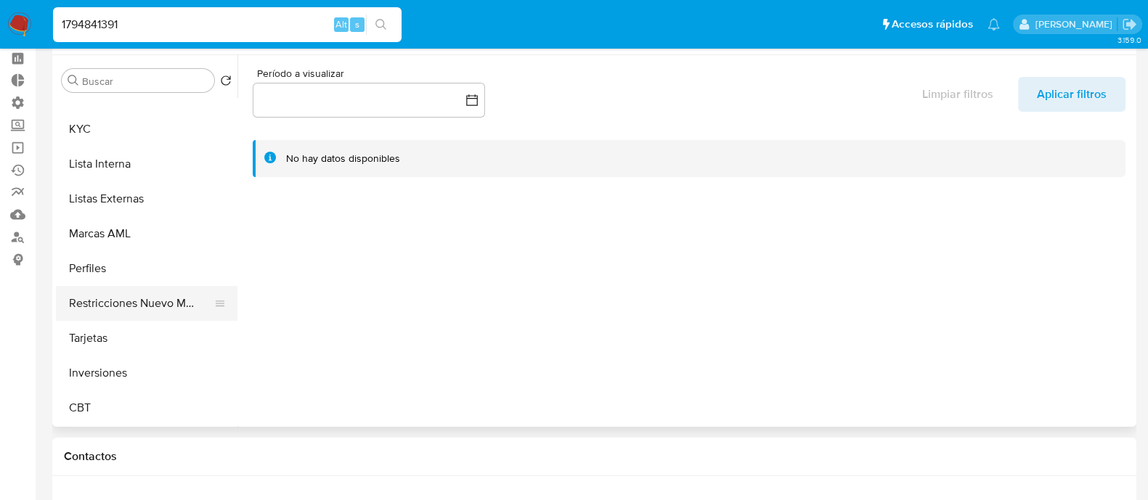
scroll to position [90, 0]
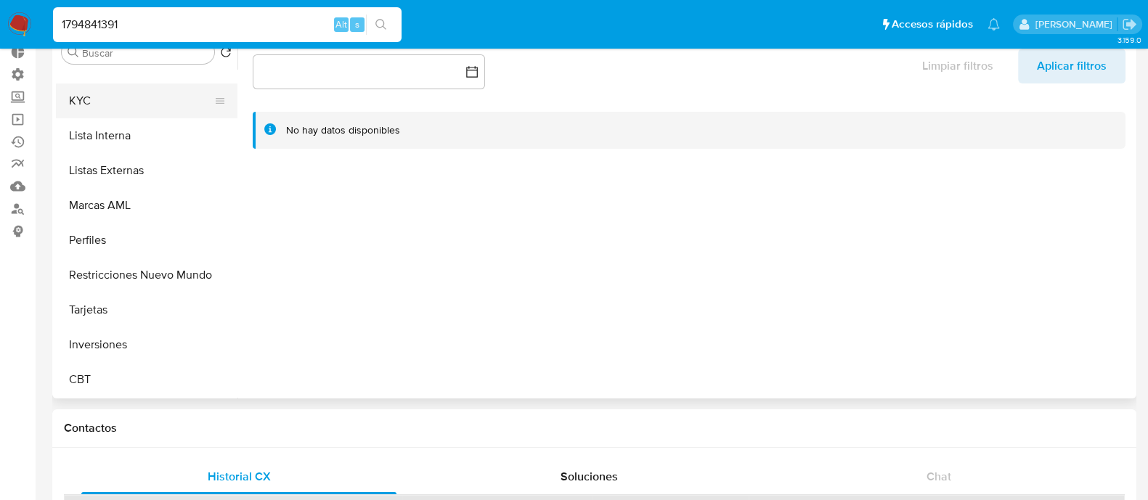
click at [104, 89] on button "KYC" at bounding box center [141, 101] width 170 height 35
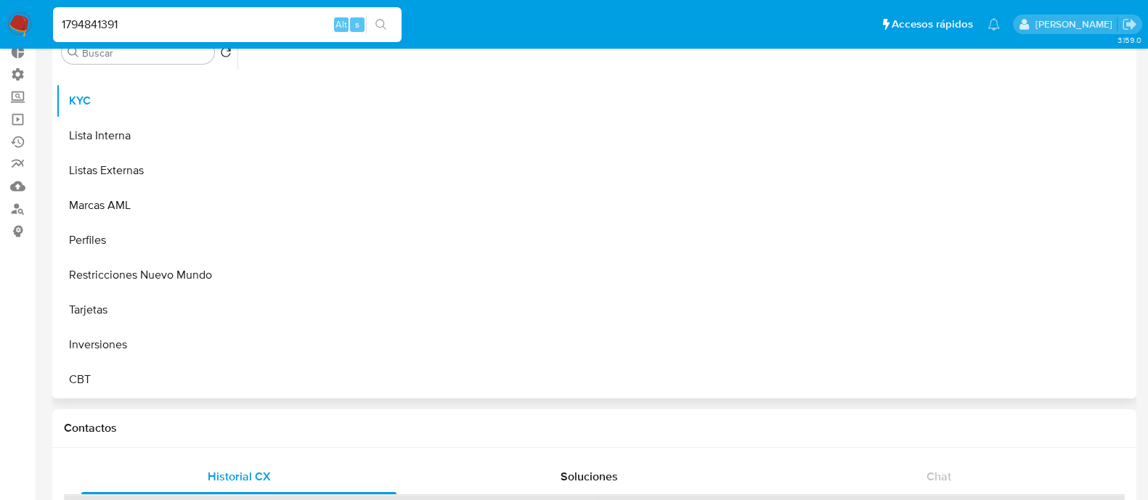
scroll to position [683, 0]
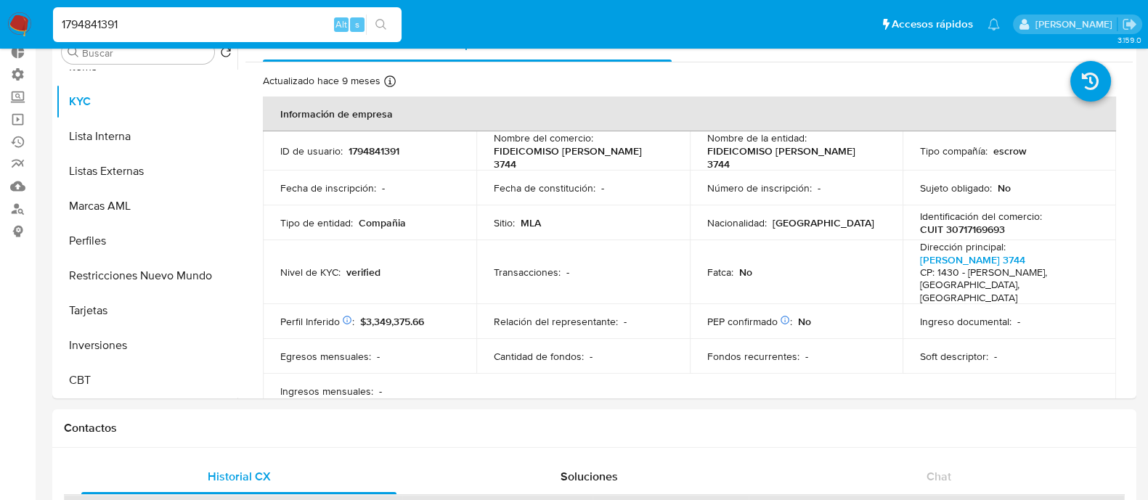
click at [163, 16] on input "1794841391" at bounding box center [227, 24] width 349 height 19
paste input "570526096"
type input "570526096"
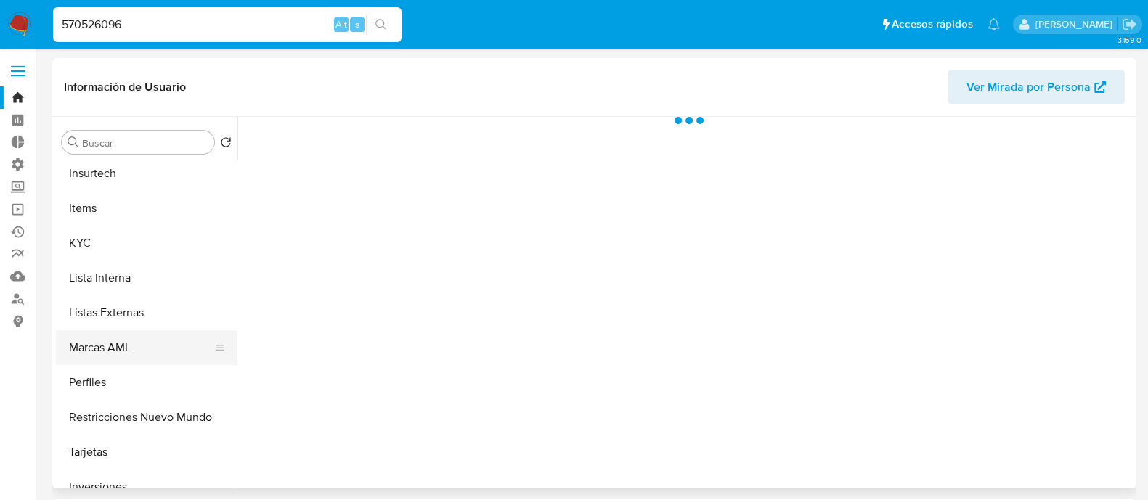
scroll to position [683, 0]
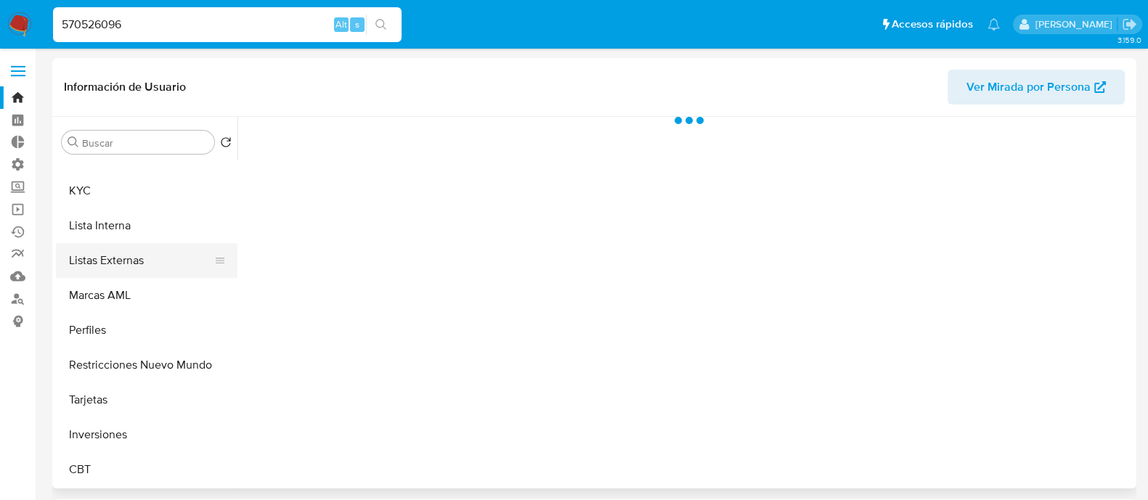
select select "10"
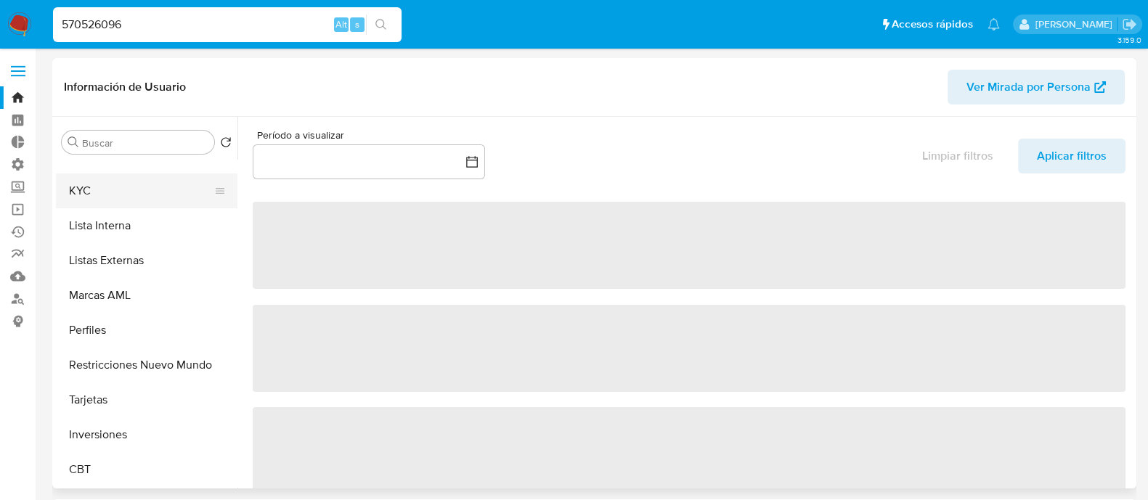
drag, startPoint x: 141, startPoint y: 192, endPoint x: 212, endPoint y: 193, distance: 71.2
click at [141, 190] on button "KYC" at bounding box center [141, 191] width 170 height 35
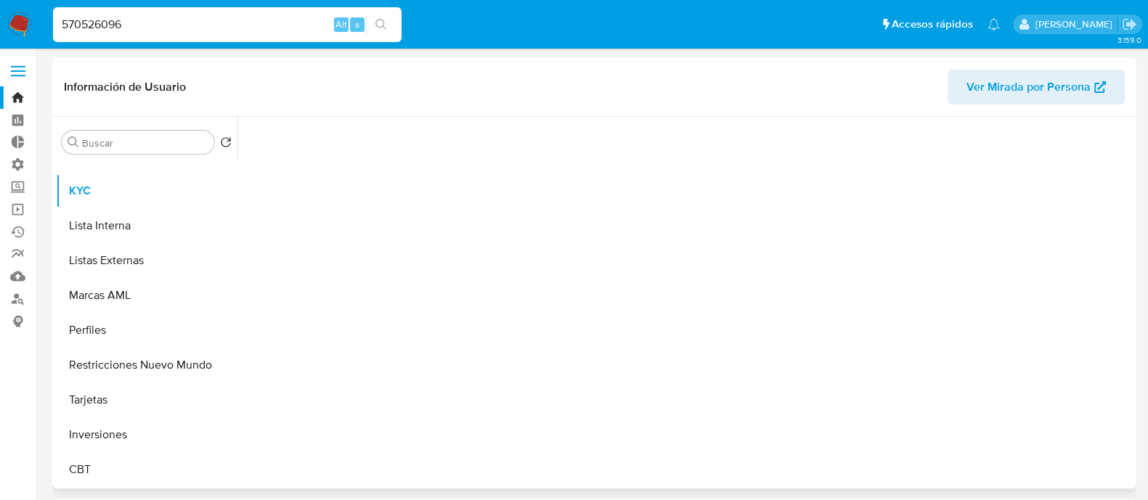
scroll to position [683, 0]
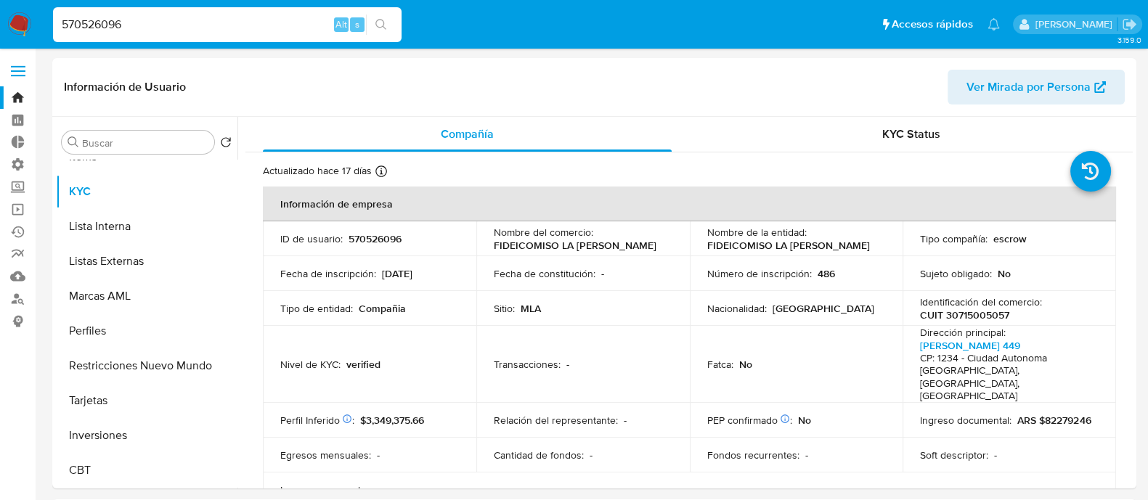
click at [15, 25] on img at bounding box center [19, 24] width 25 height 25
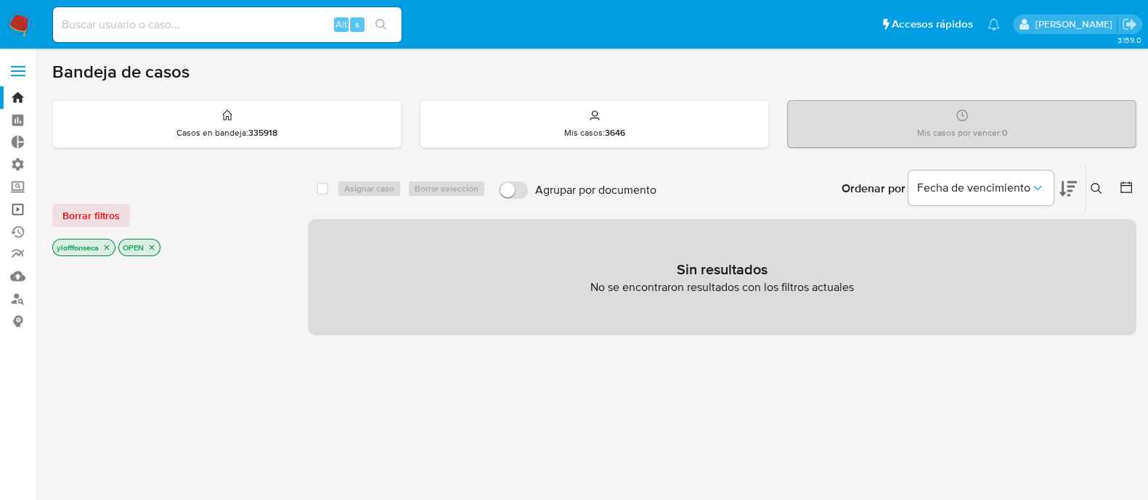
click at [12, 206] on link "Operaciones masivas" at bounding box center [86, 209] width 173 height 23
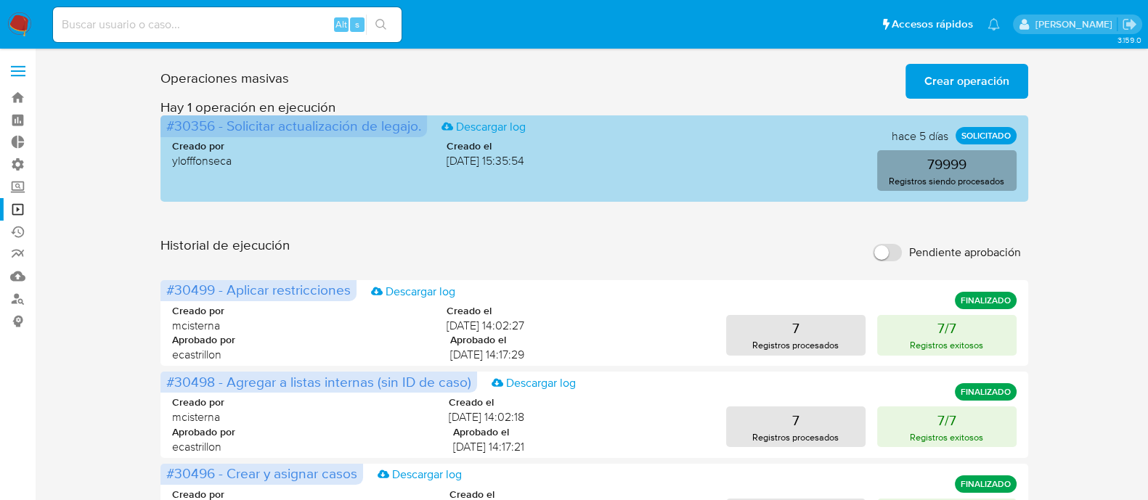
click at [908, 156] on button "79999 Registros siendo procesados" at bounding box center [946, 170] width 139 height 41
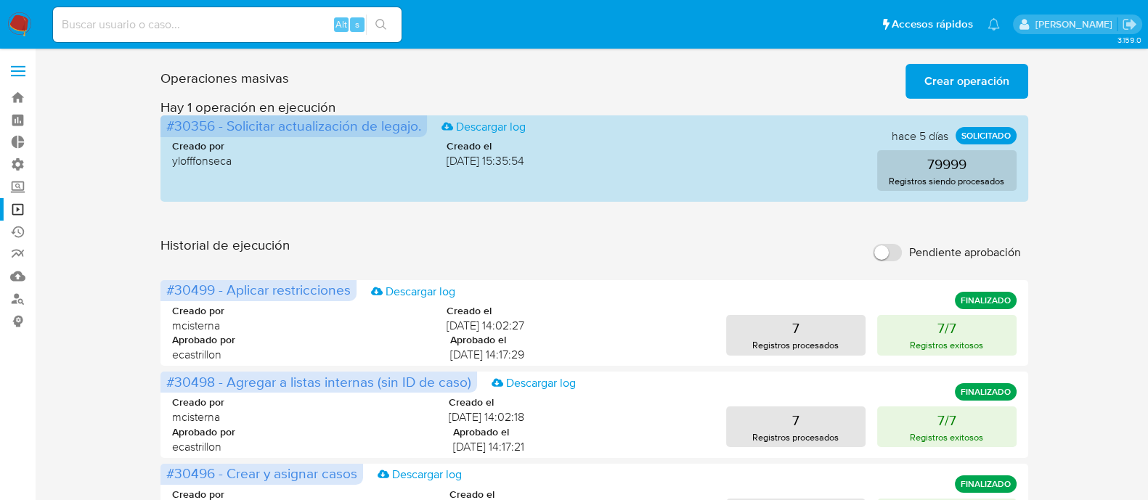
click at [694, 60] on div "Operaciones masivas Crear operación Sólo puede haber hasta un máximo de 5 opera…" at bounding box center [594, 78] width 867 height 41
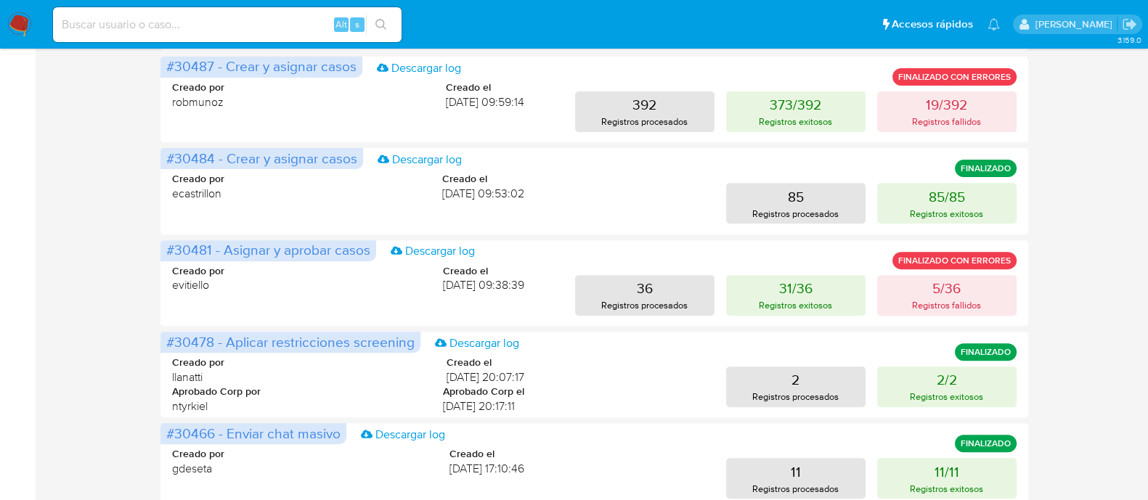
scroll to position [618, 0]
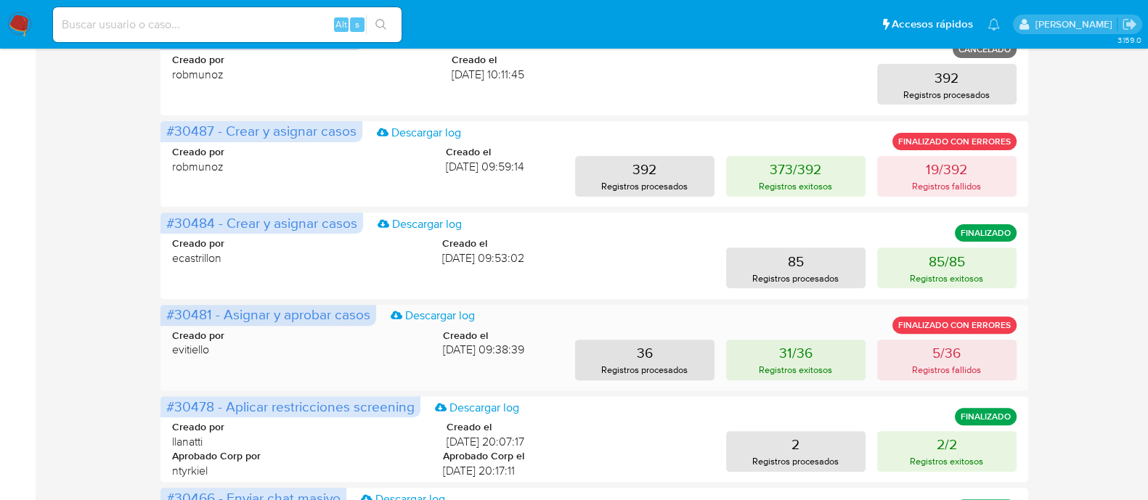
click at [203, 379] on div "#30481 - Asignar y aprobar casos Descargar log FINALIZADO CON ERRORES Creado po…" at bounding box center [594, 348] width 867 height 86
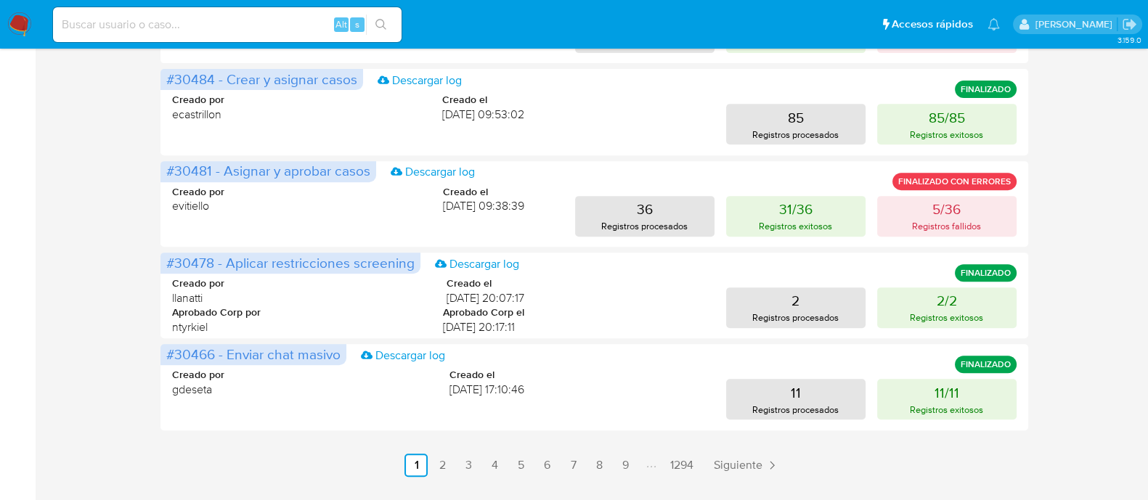
scroll to position [800, 0]
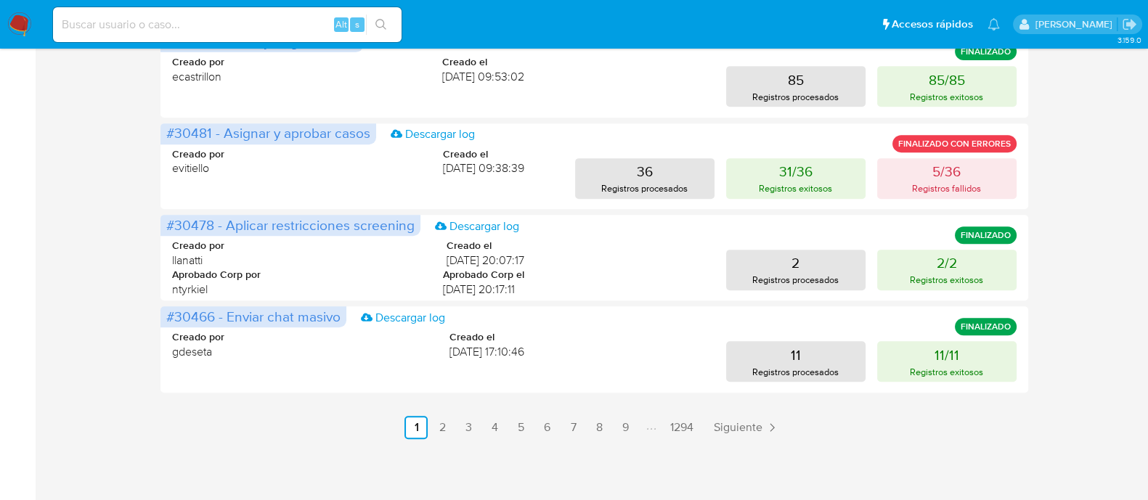
click at [510, 427] on link "5" at bounding box center [520, 427] width 23 height 23
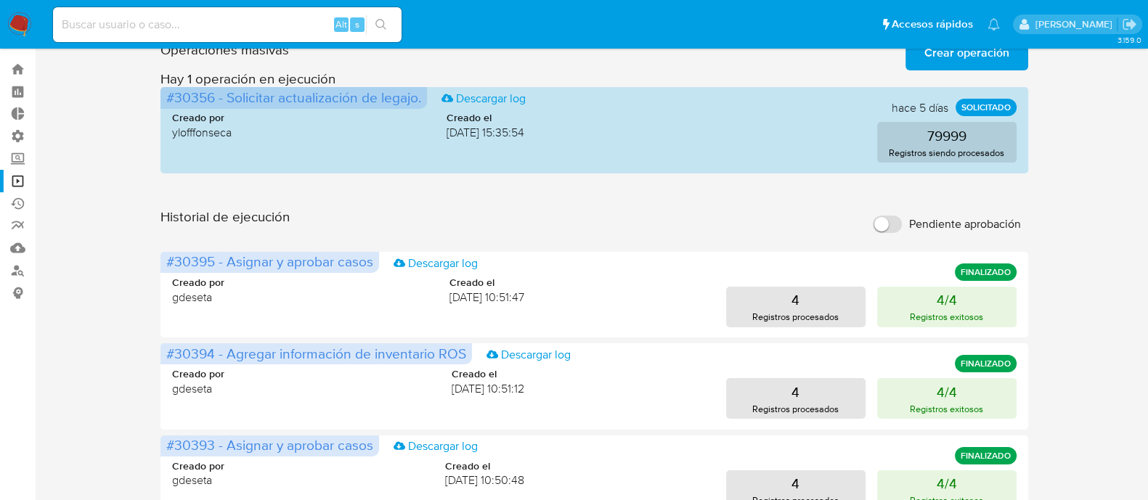
scroll to position [0, 0]
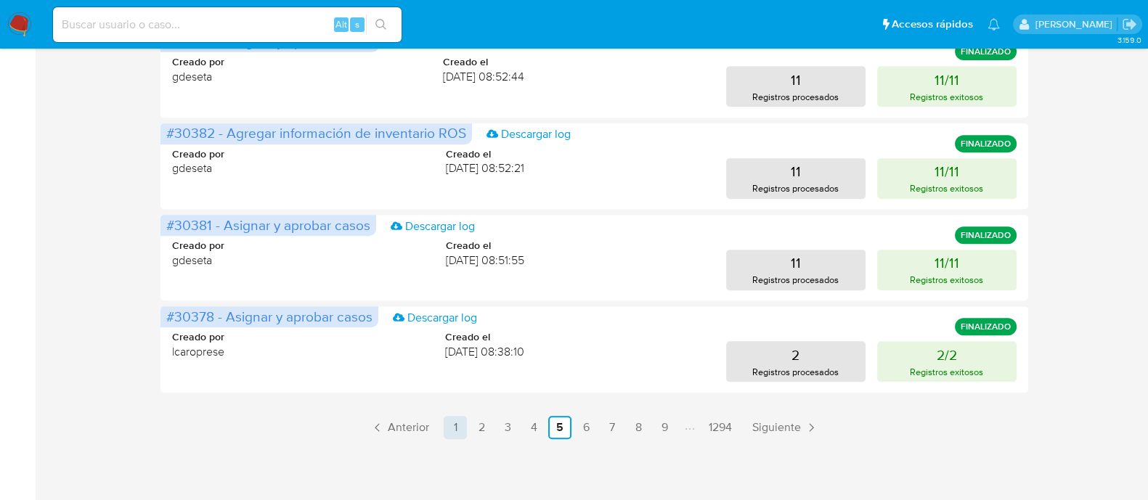
click at [454, 423] on link "1" at bounding box center [455, 427] width 23 height 23
